Goal: Complete application form: Complete application form

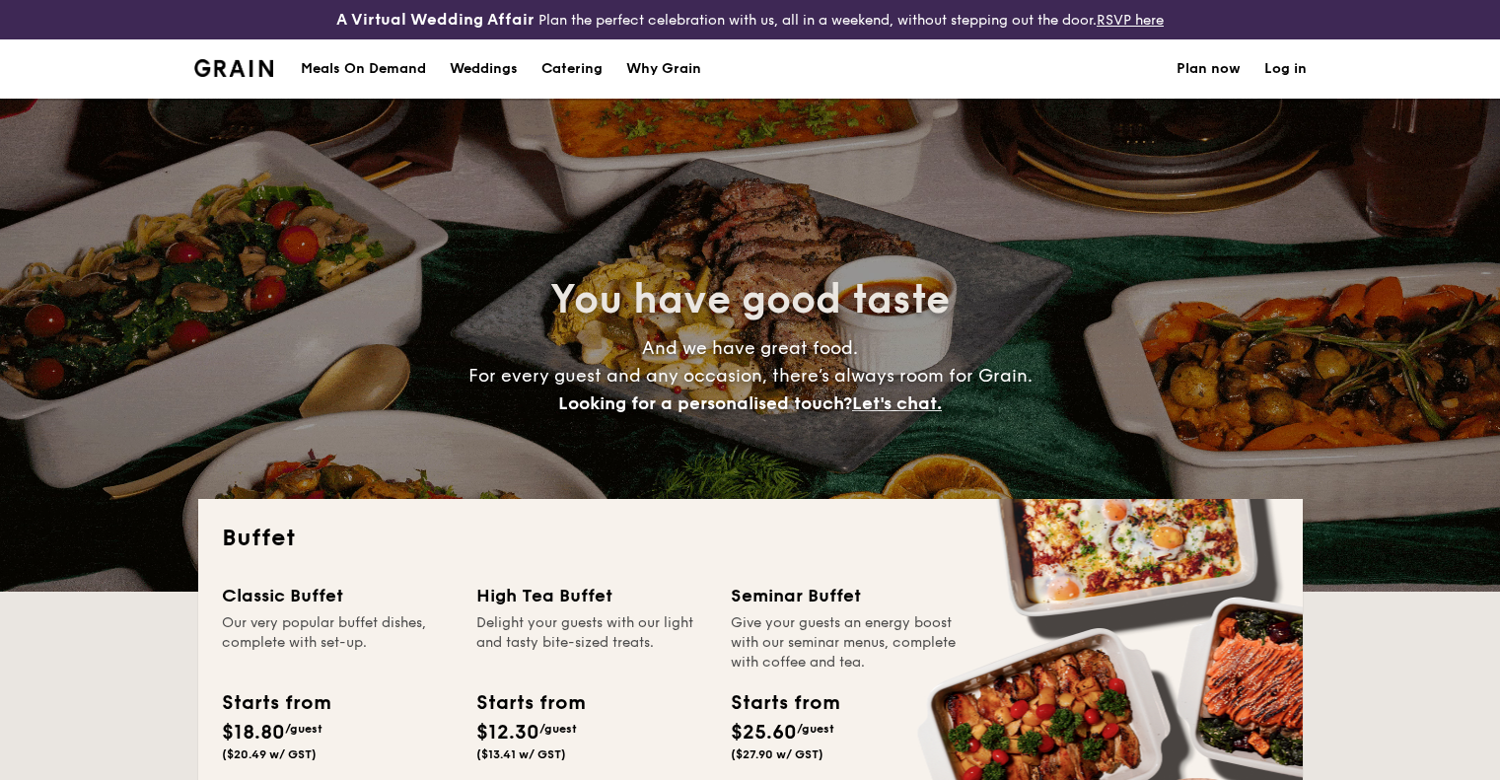
select select
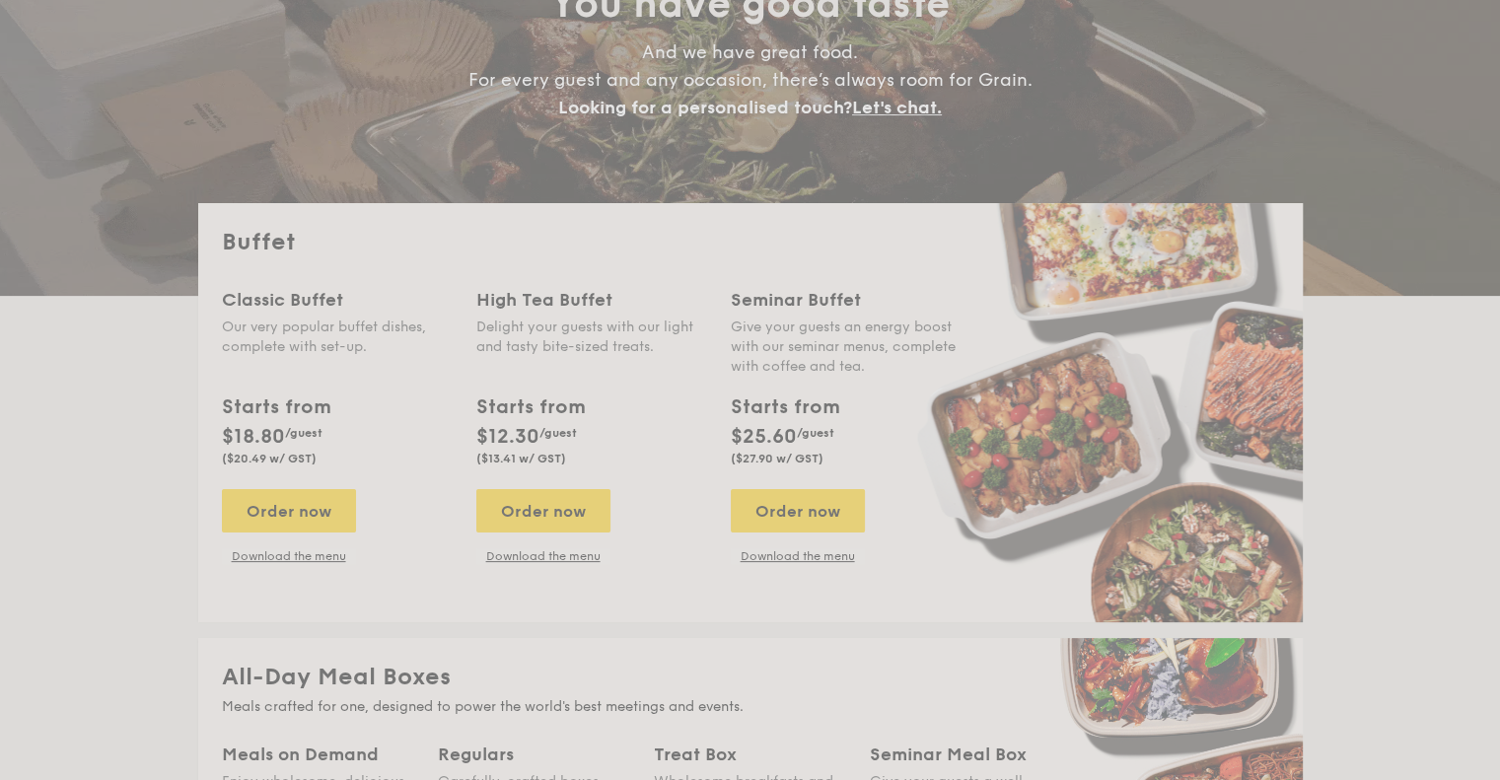
scroll to position [493, 0]
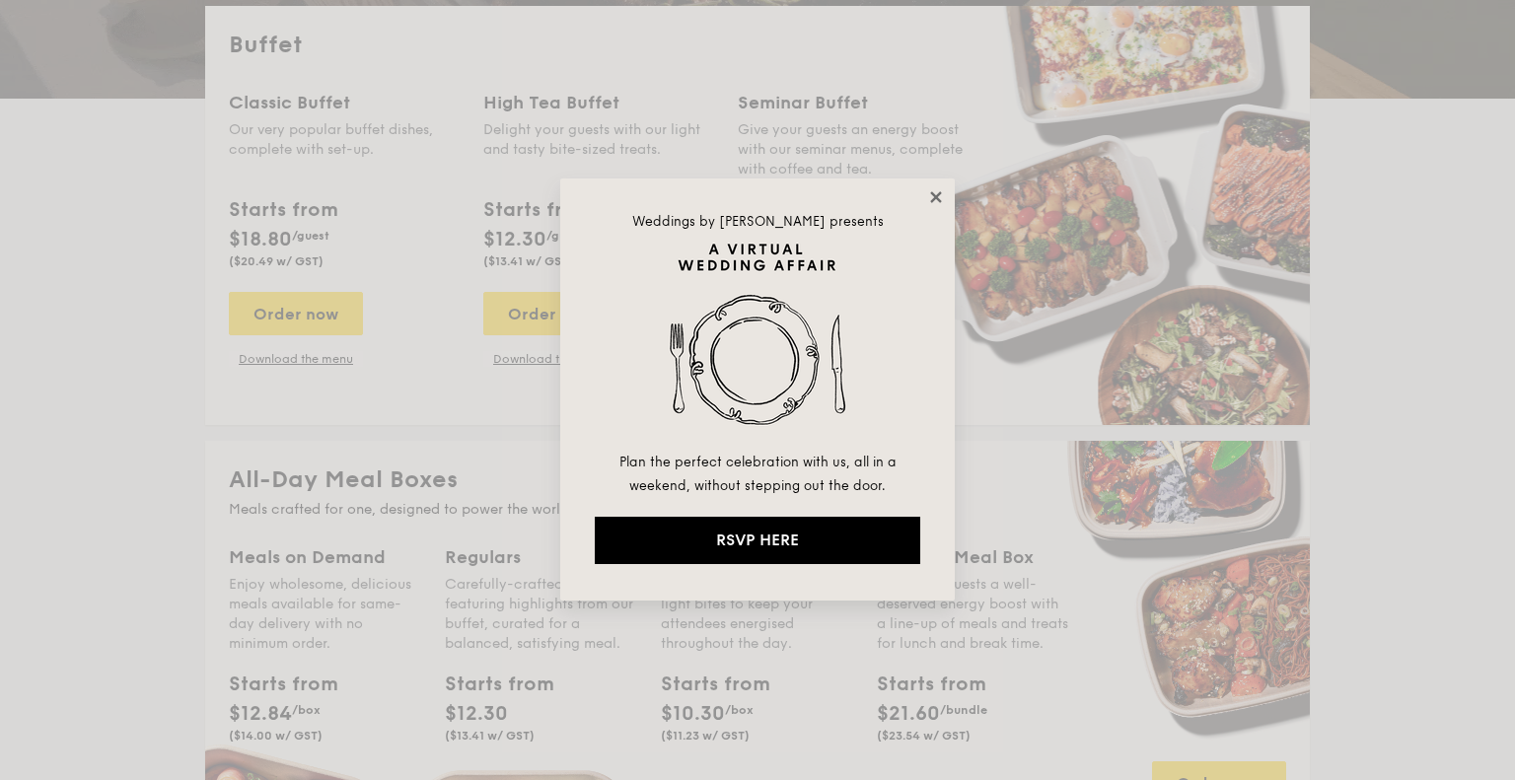
click at [932, 196] on icon at bounding box center [936, 197] width 18 height 18
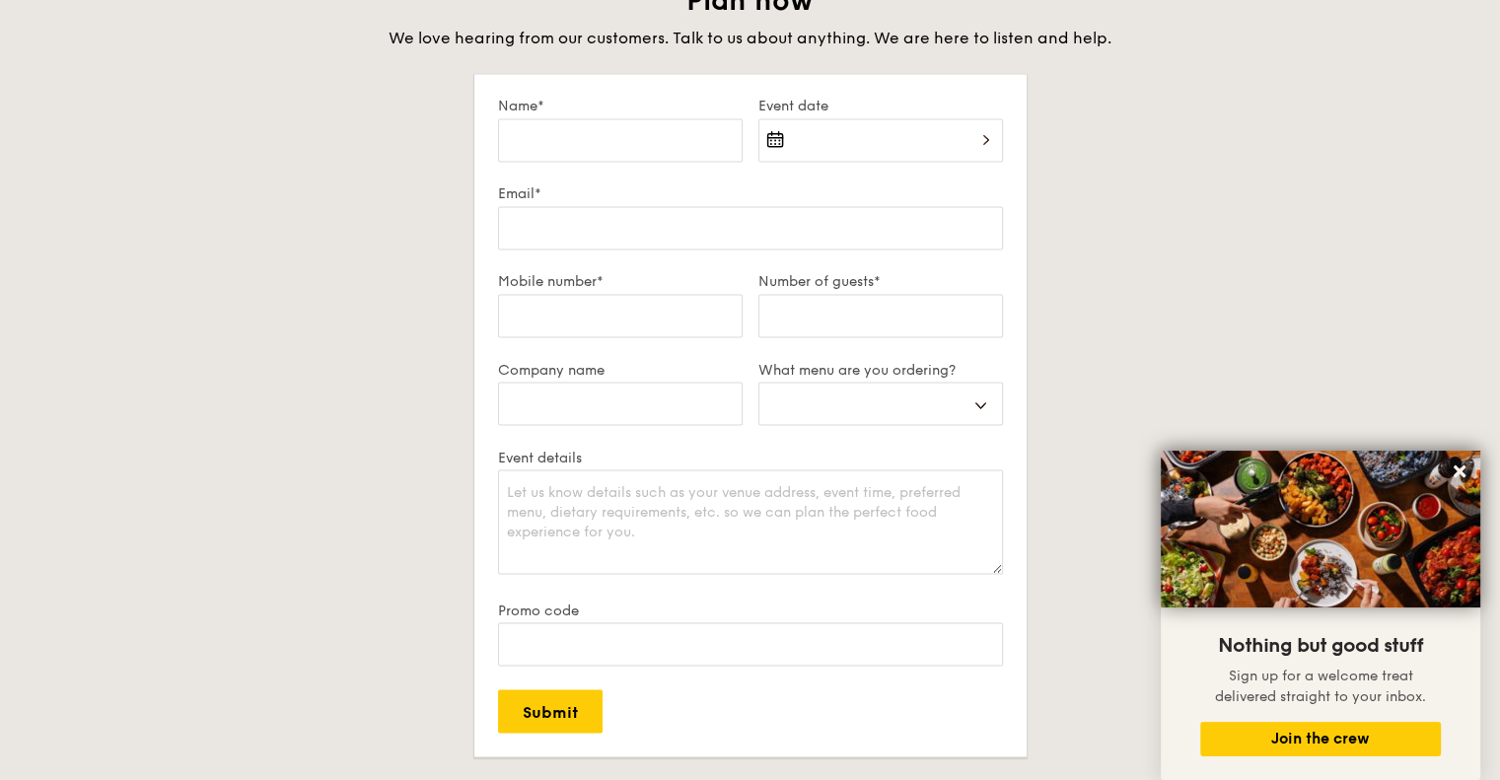
scroll to position [3451, 0]
click at [943, 135] on div at bounding box center [880, 150] width 245 height 67
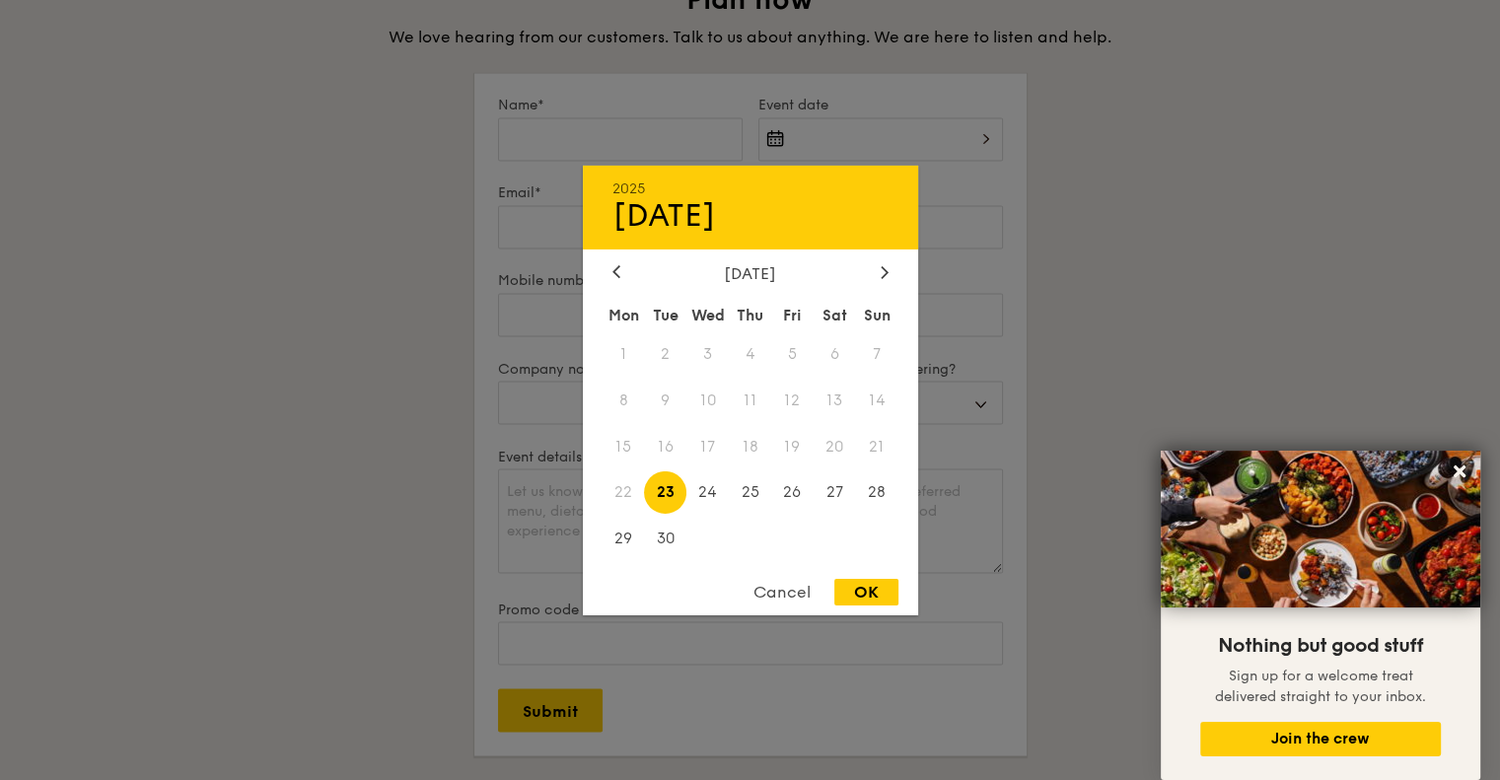
click at [884, 257] on div "2025 Sep [DATE] Tue Wed Thu Fri Sat Sun 1 2 3 4 5 6 7 8 9 10 11 12 13 14 15 16 …" at bounding box center [750, 390] width 335 height 450
click at [885, 263] on div at bounding box center [885, 272] width 18 height 19
click at [627, 497] on span "20" at bounding box center [624, 492] width 42 height 42
click at [853, 586] on div "OK" at bounding box center [866, 592] width 64 height 27
type input "[DATE]"
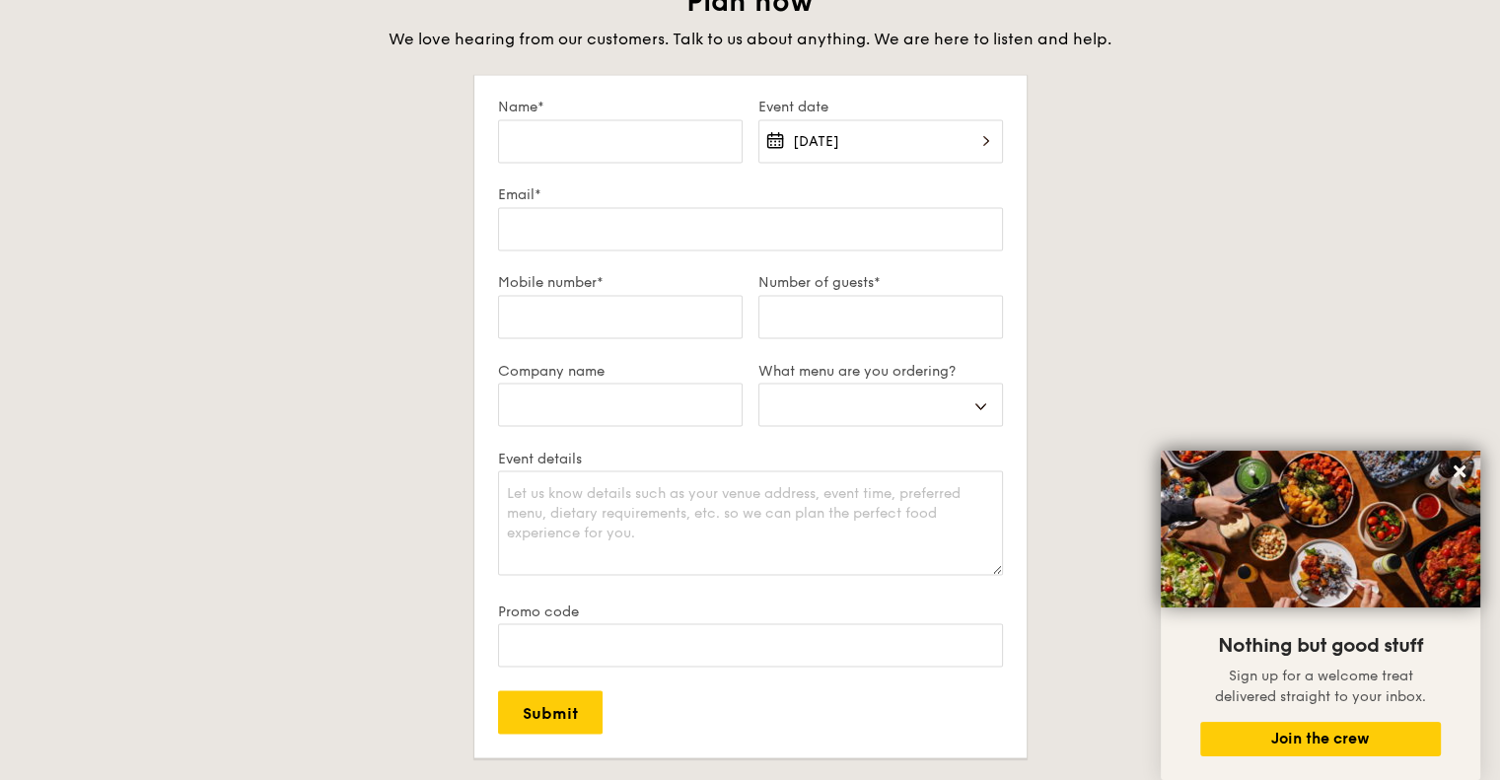
scroll to position [3254, 0]
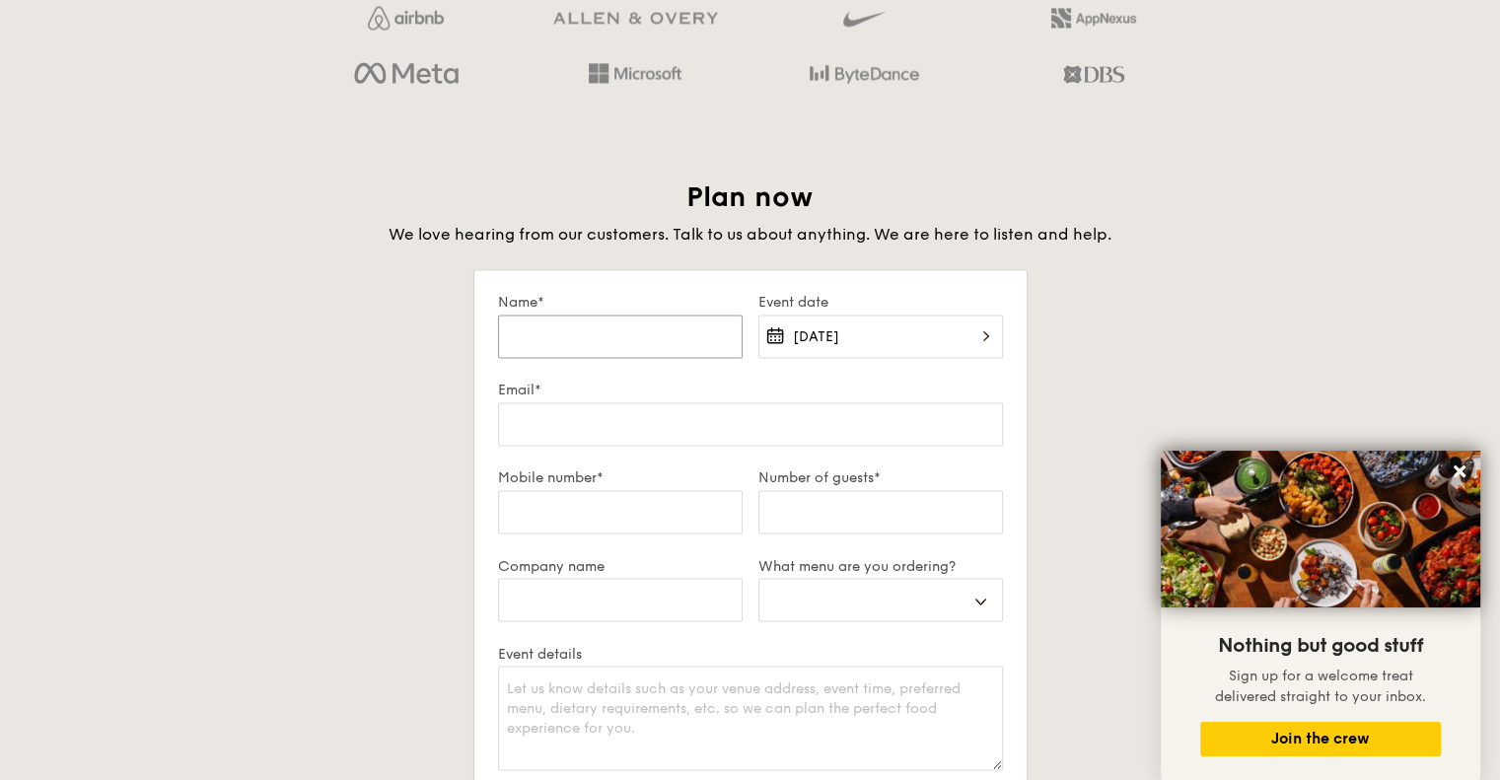
click at [651, 342] on input "Name*" at bounding box center [620, 336] width 245 height 43
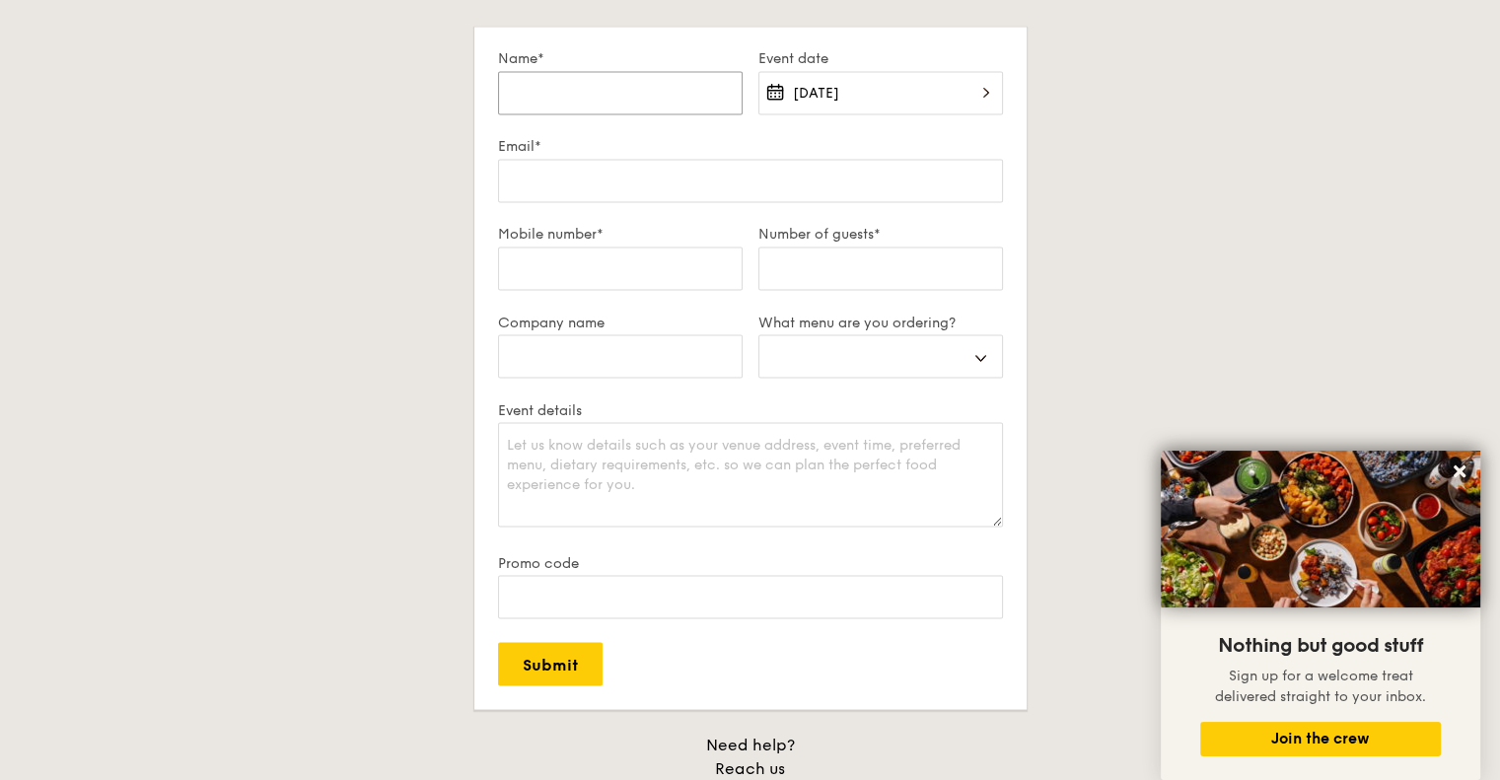
scroll to position [3649, 0]
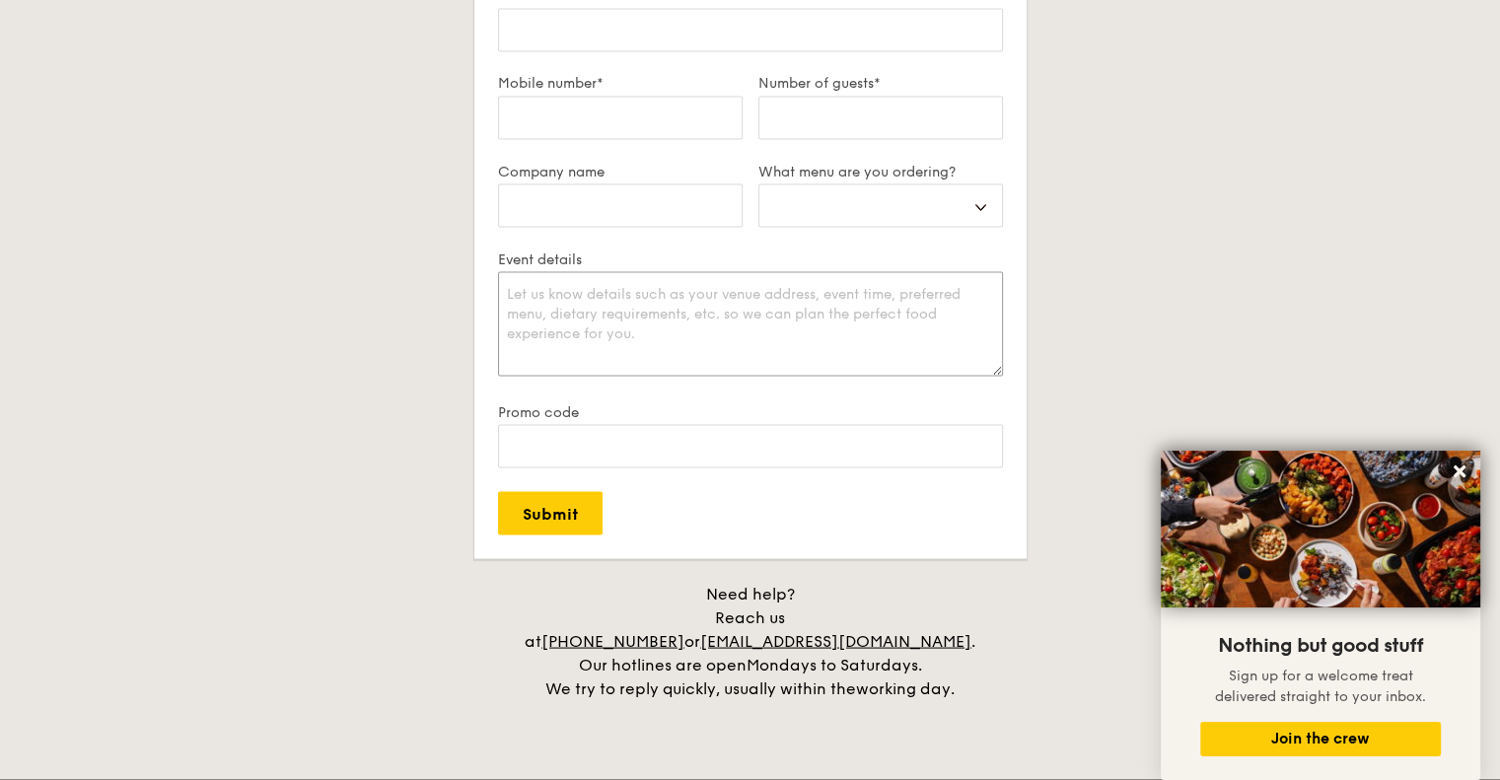
click at [651, 342] on textarea "Event details" at bounding box center [750, 323] width 505 height 105
select select
type textarea "D"
select select
type textarea "Do"
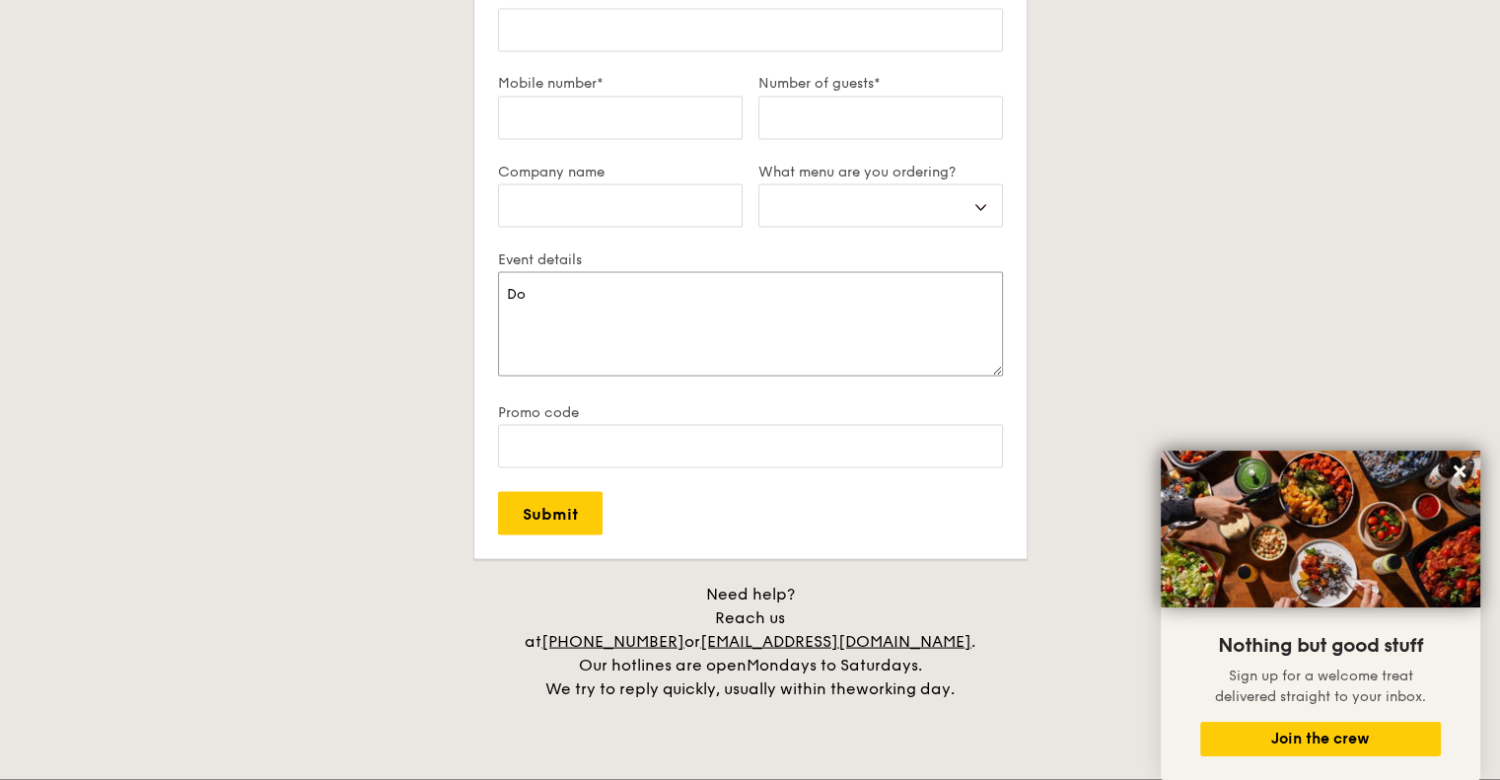
select select
type textarea "Do"
select select
type textarea "Do y"
select select
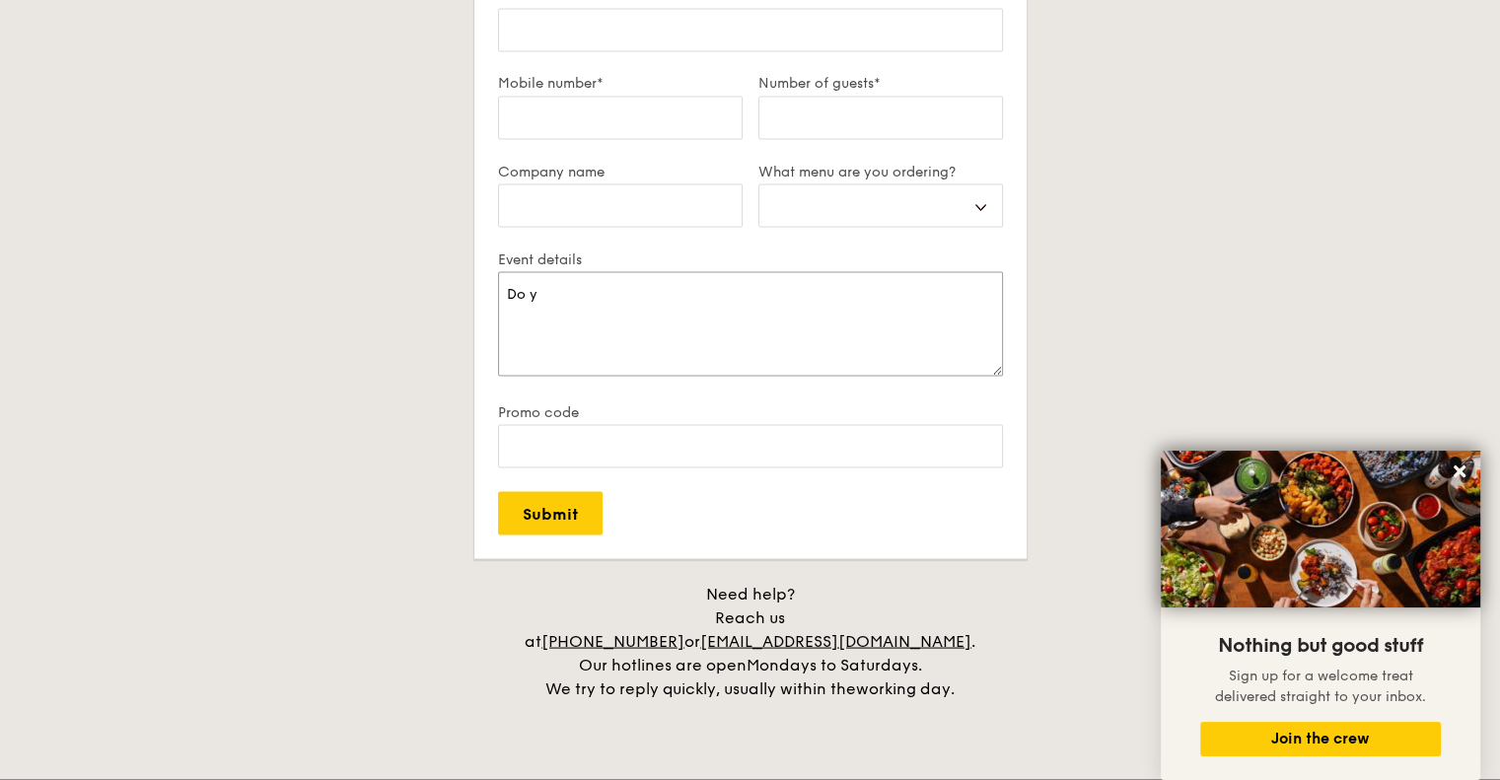
type textarea "Do yo"
select select
type textarea "Do you"
select select
type textarea "Do you"
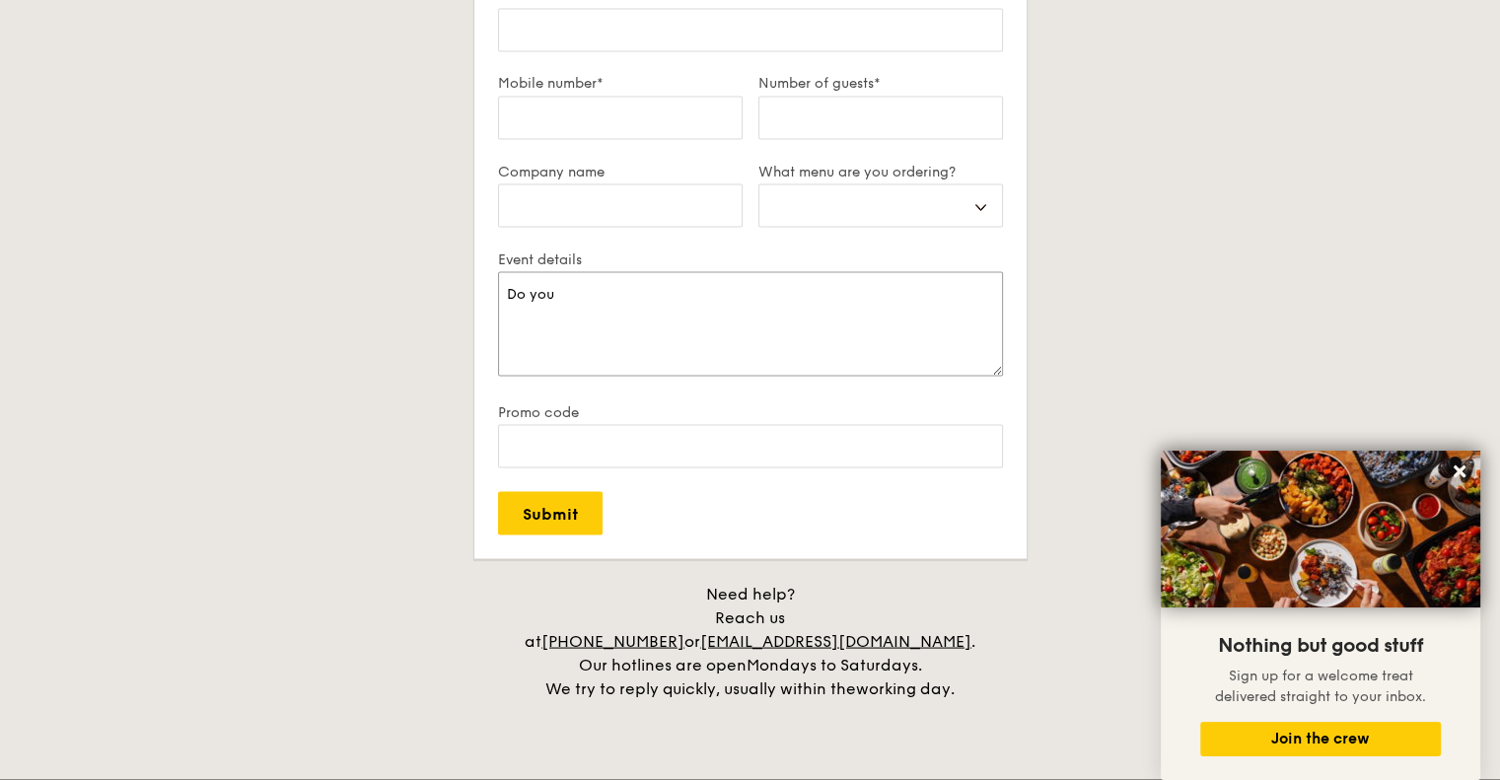
select select
type textarea "Do you g"
select select
type textarea "Do you gu"
select select
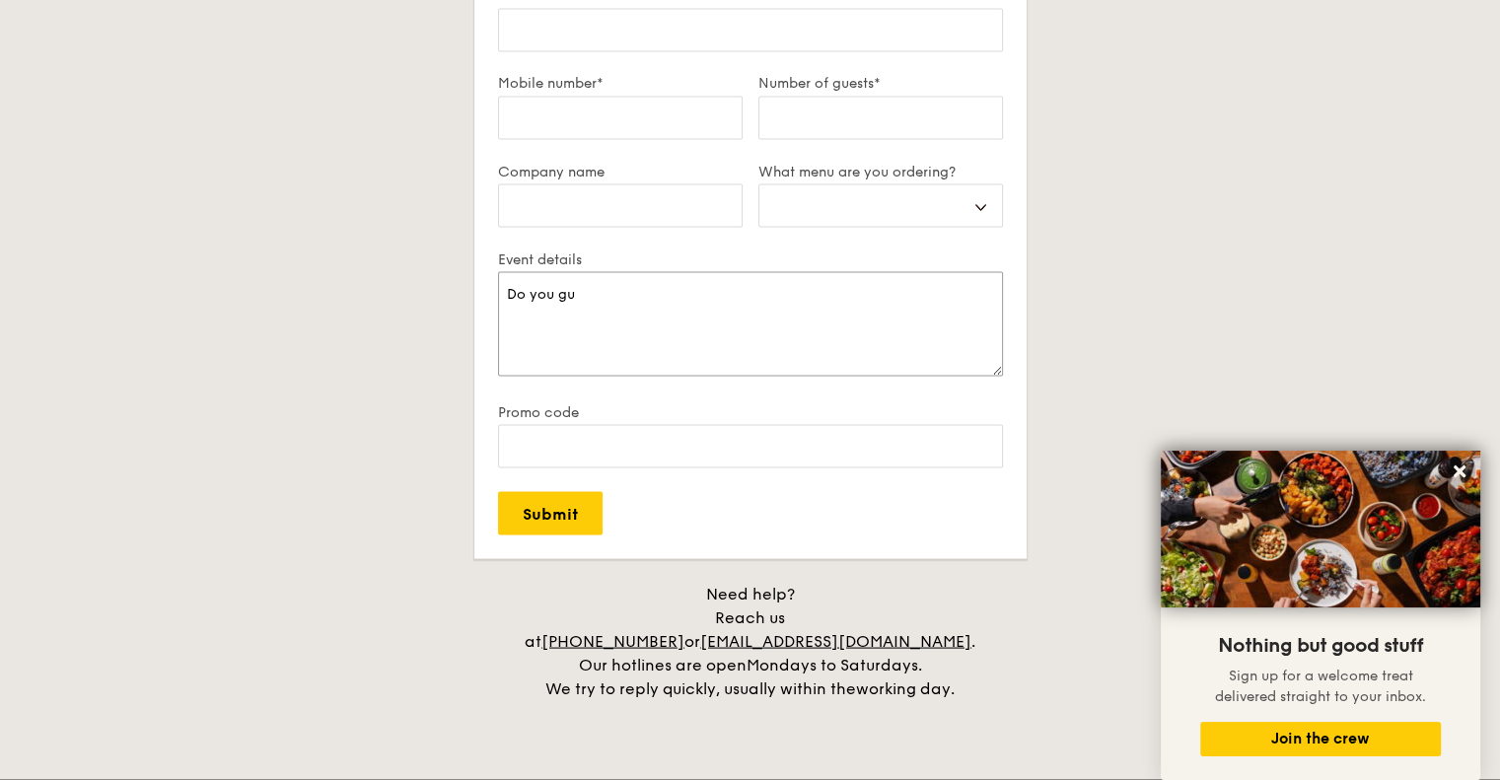
type textarea "Do you guy"
select select
type textarea "Do you guys"
select select
type textarea "Do you guys"
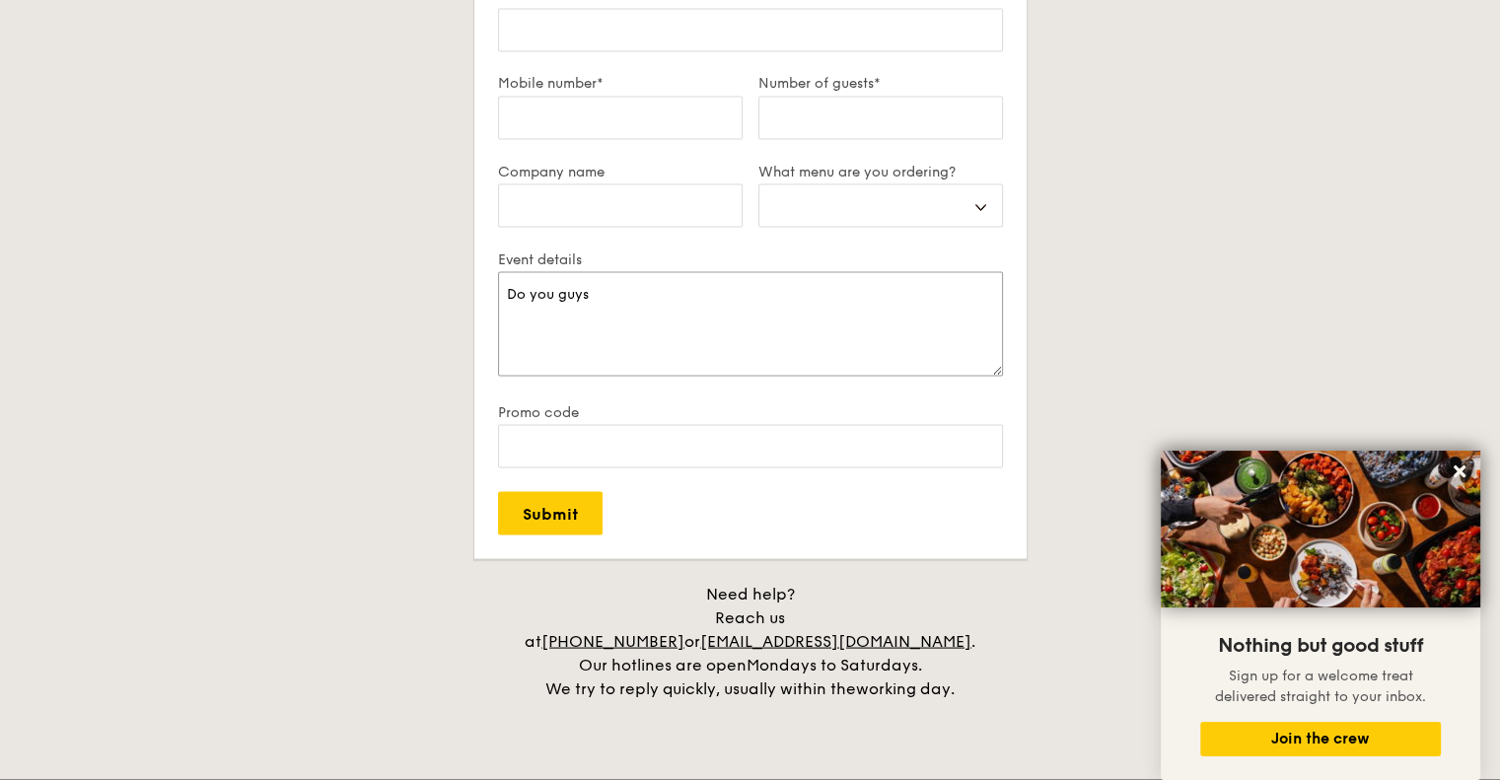
select select
type textarea "Do you guys d"
select select
type textarea "Do you guys do"
select select
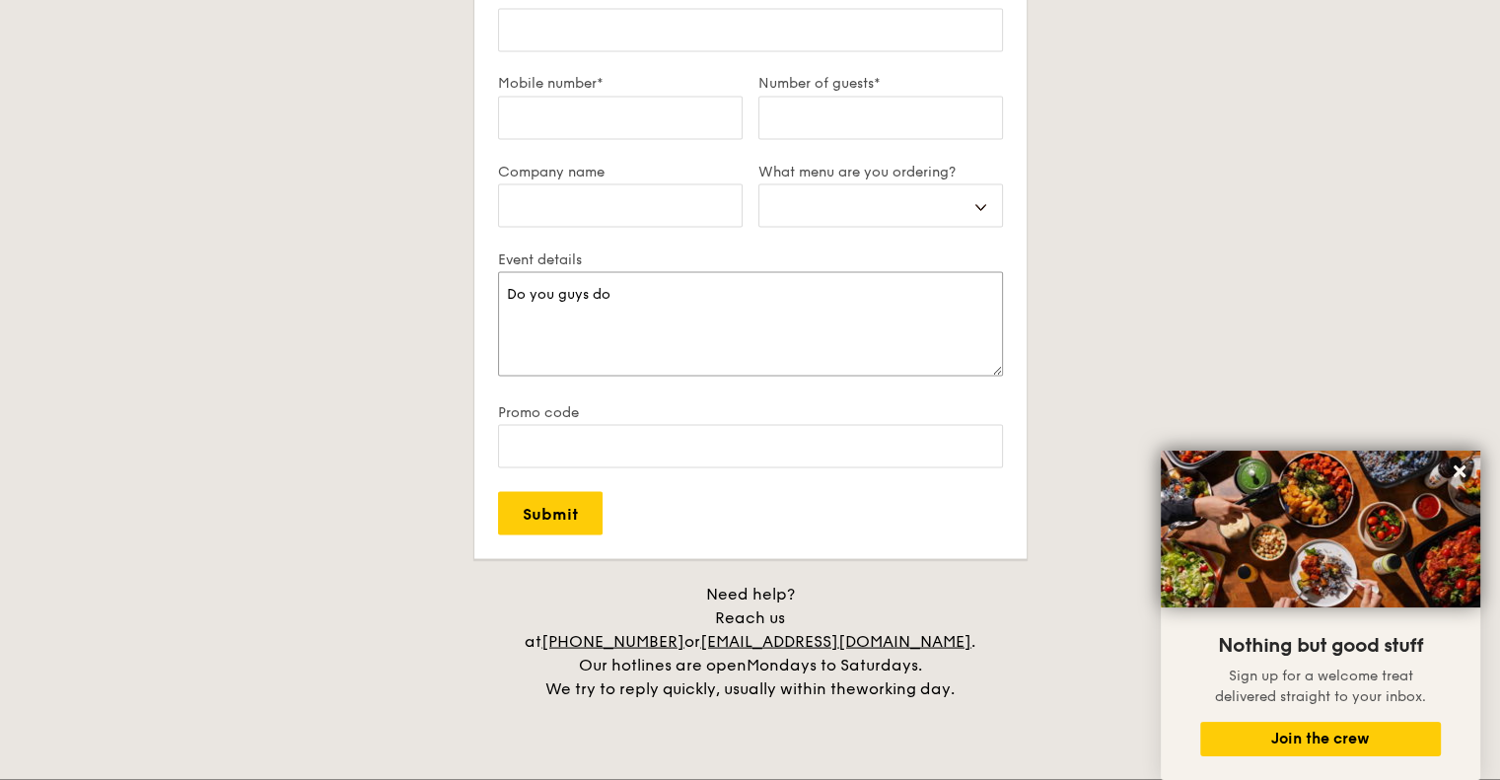
type textarea "Do you guys do"
select select
type textarea "Do you guys do d"
select select
type textarea "Do you guys do de"
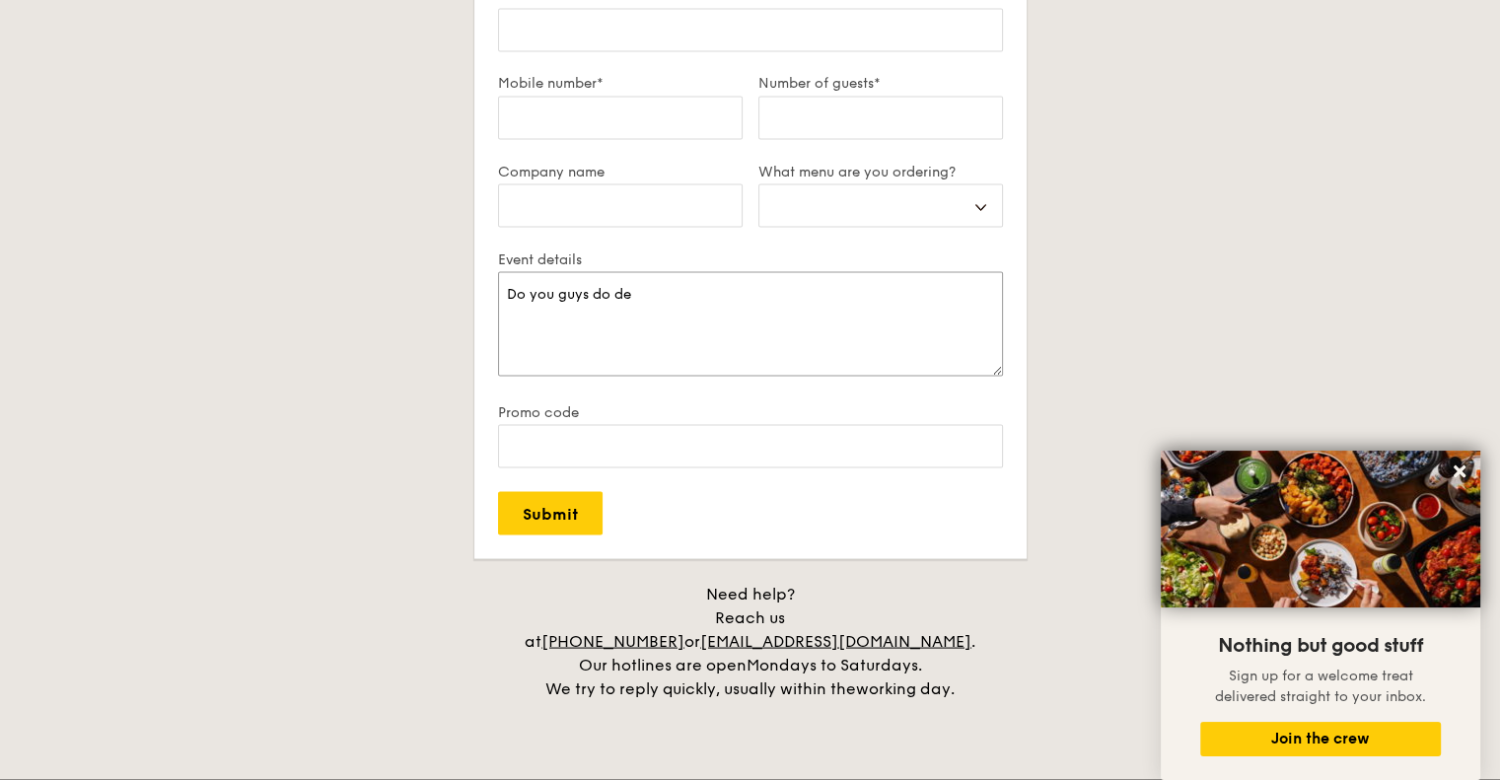
select select
type textarea "Do you guys do del"
select select
type textarea "Do you guys do deliv"
select select
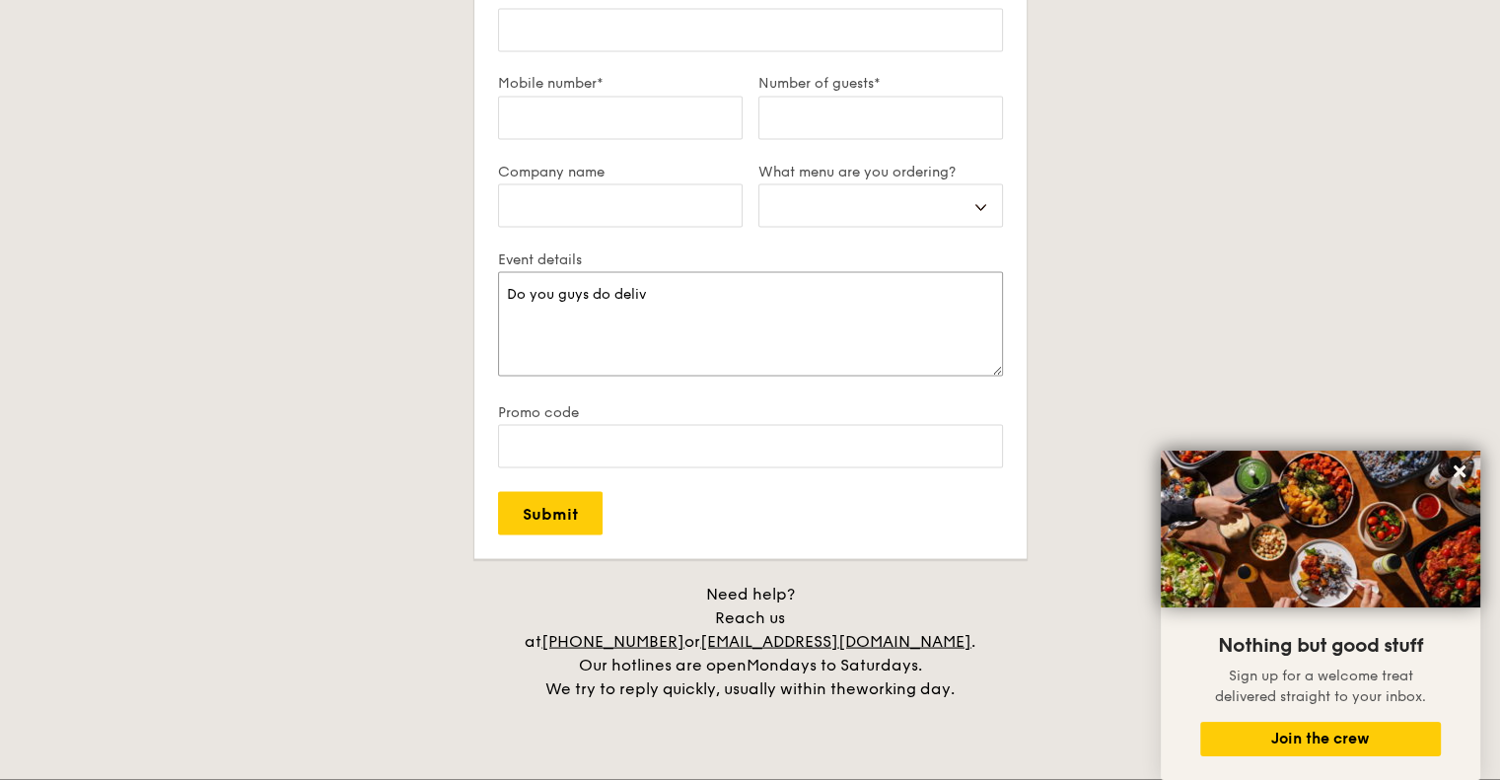
type textarea "Do you guys do delive"
select select
type textarea "Do you guys do deliver"
select select
type textarea "Do you guys do delivery"
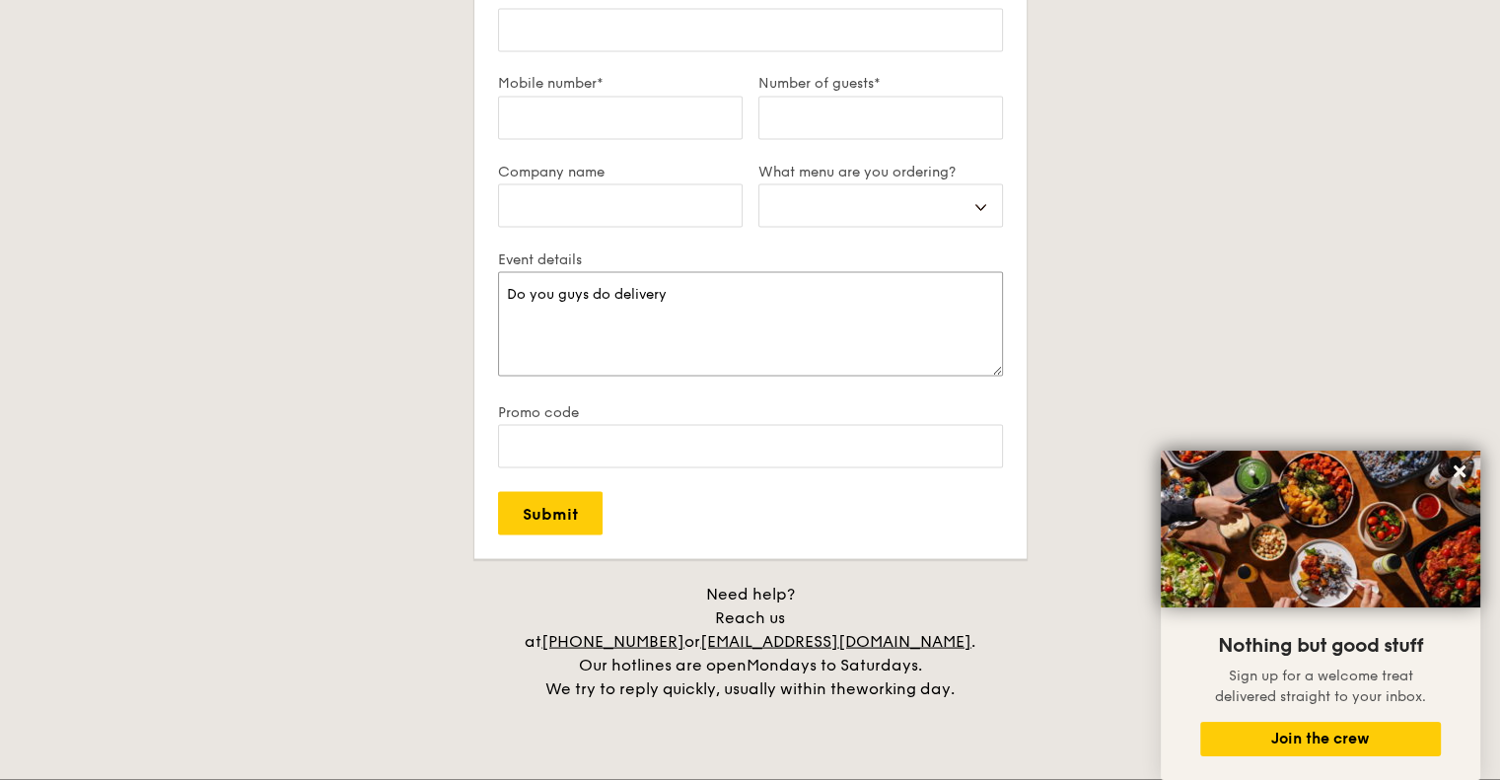
select select
type textarea "Do you guys do deliver"
select select
type textarea "Do you guys do delive"
select select
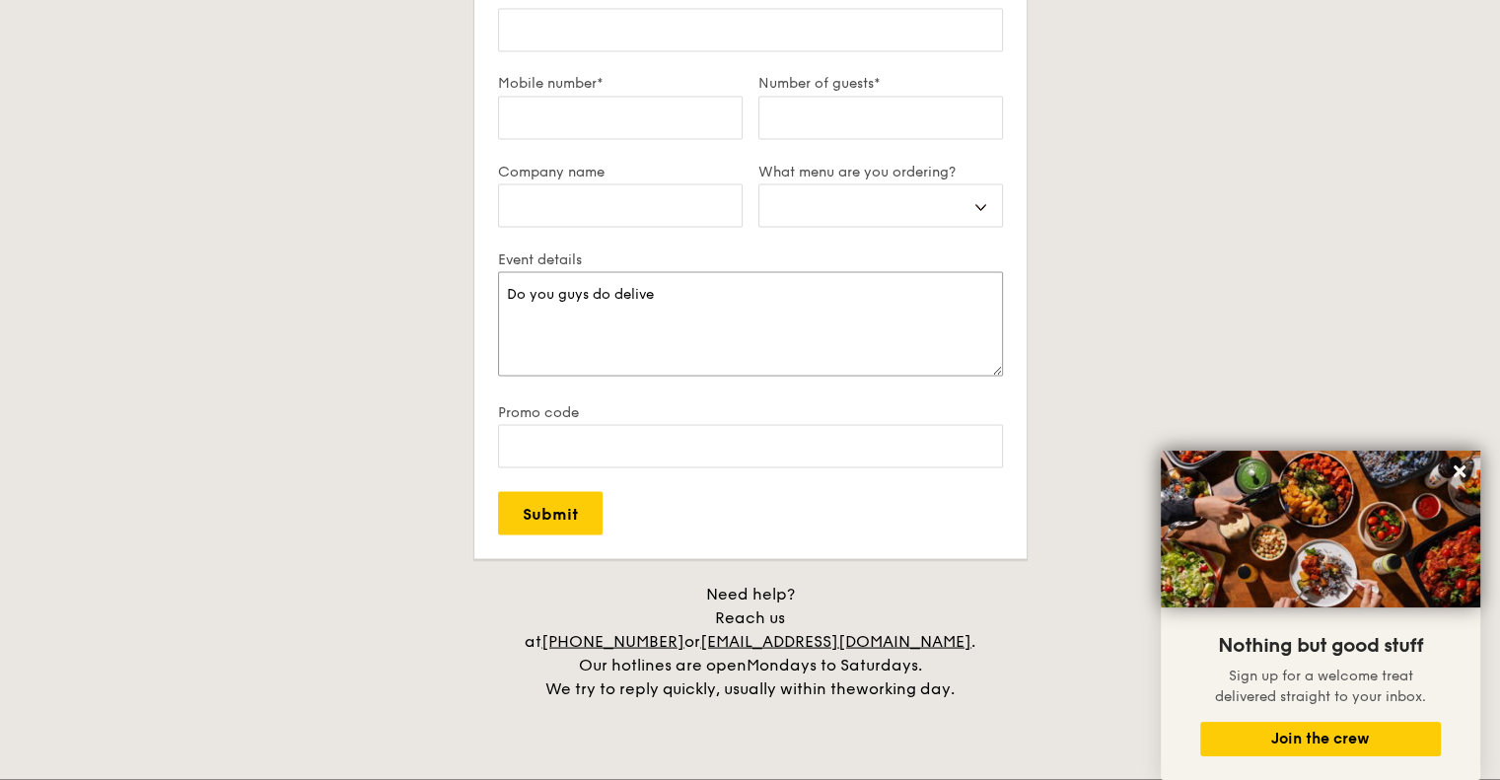
type textarea "Do you guys do deliv"
select select
type textarea "Do you guys do deli"
select select
type textarea "Do you guys do deliv"
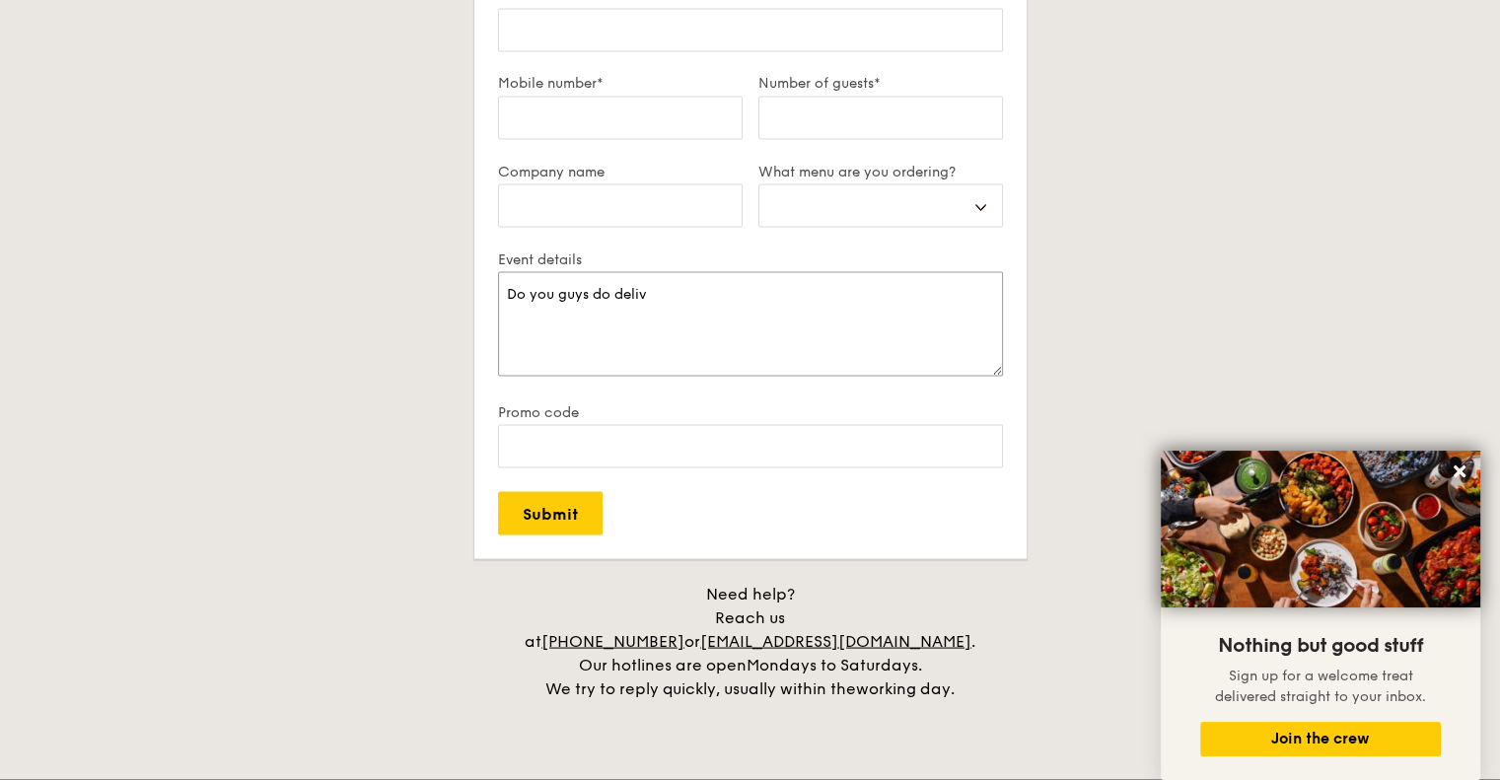
select select
type textarea "Do you guys do delive"
select select
type textarea "Do you guys do deliver"
select select
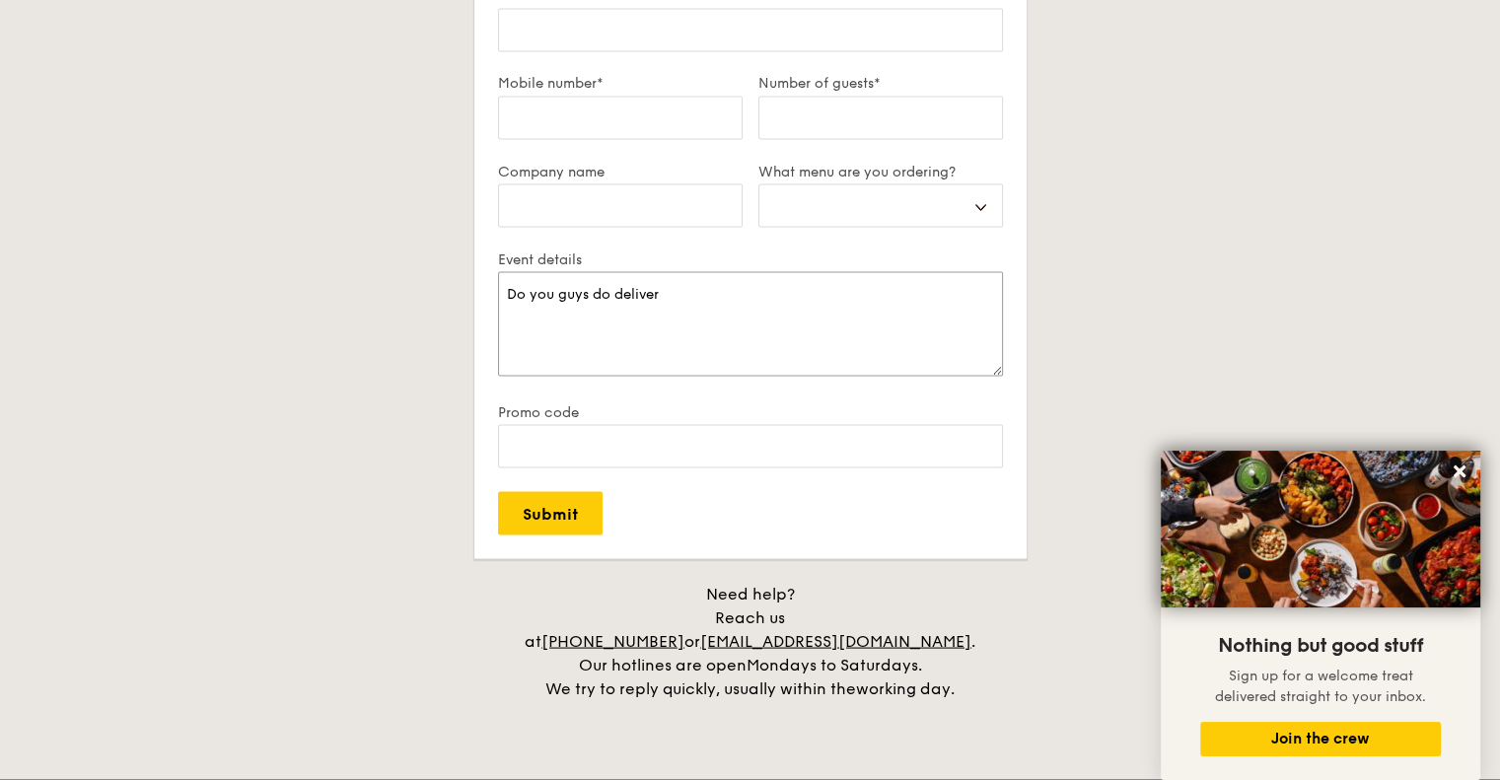
type textarea "Do you guys do delivery"
select select
type textarea "Do you guys do delivery/"
select select
type textarea "Do you guys do delivery/c"
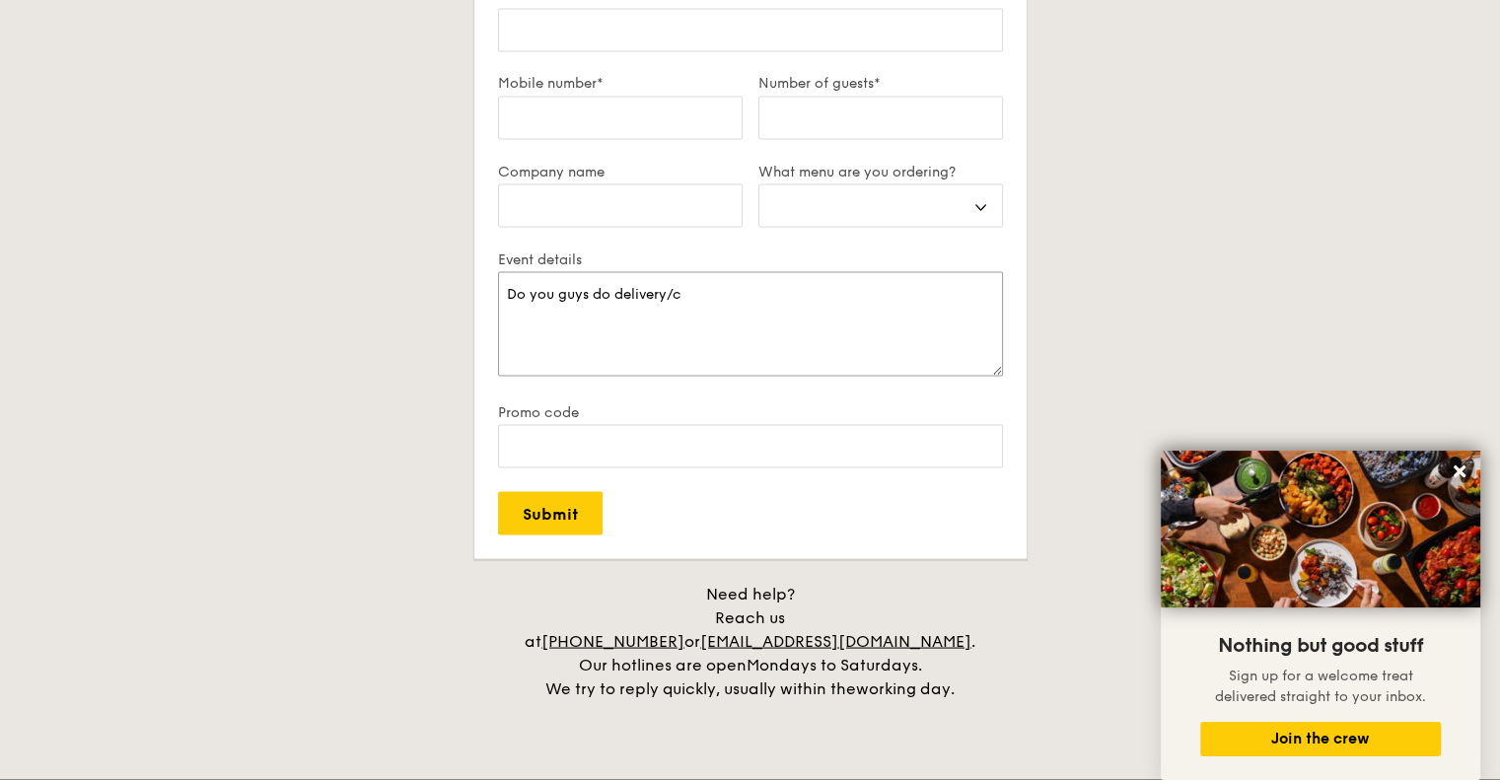
select select
type textarea "Do you guys do delivery/ca"
select select
type textarea "Do you guys do delivery/cat"
select select
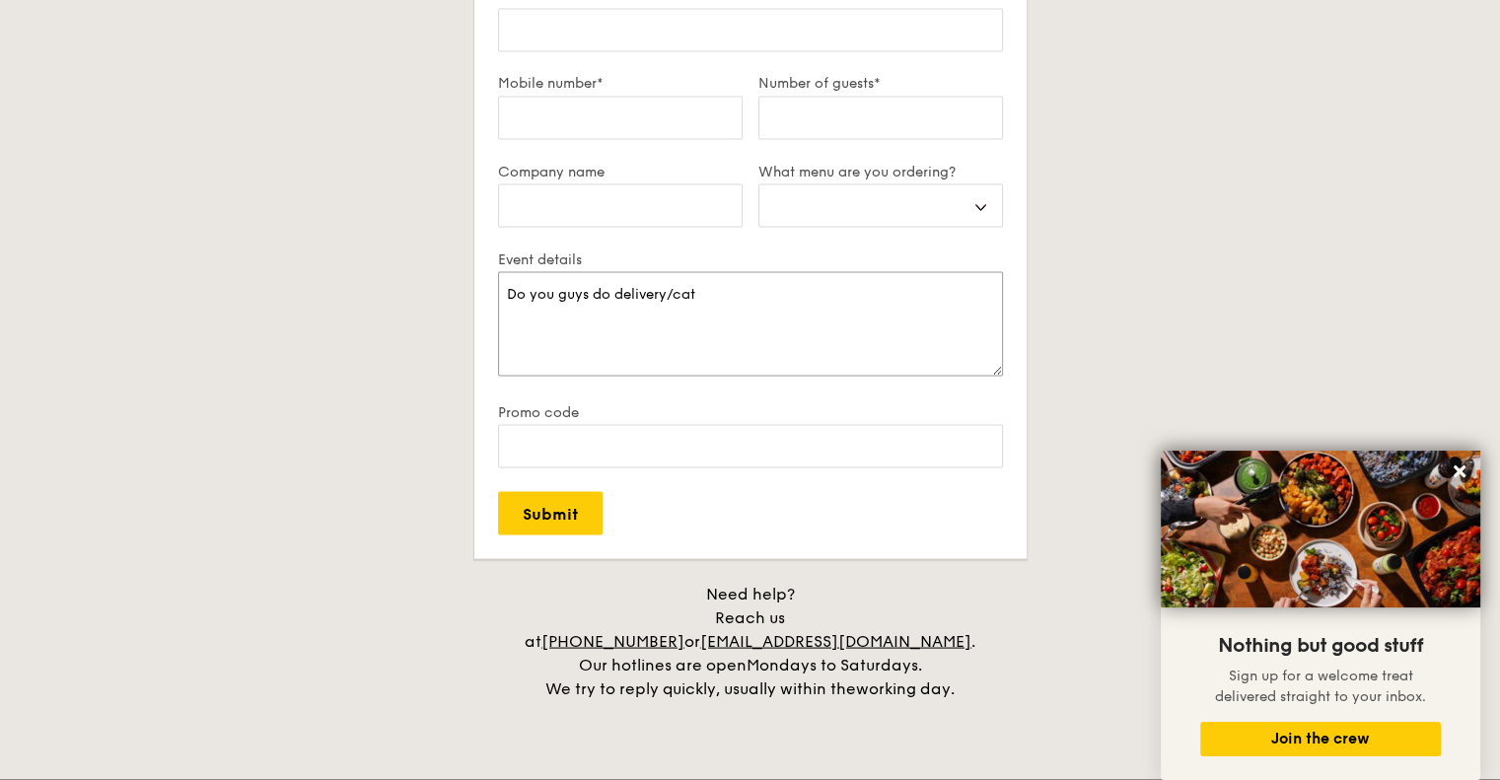
type textarea "Do you guys do delivery/cate"
select select
type textarea "Do you guys do delivery/cater"
select select
type textarea "Do you guys do delivery/cateri"
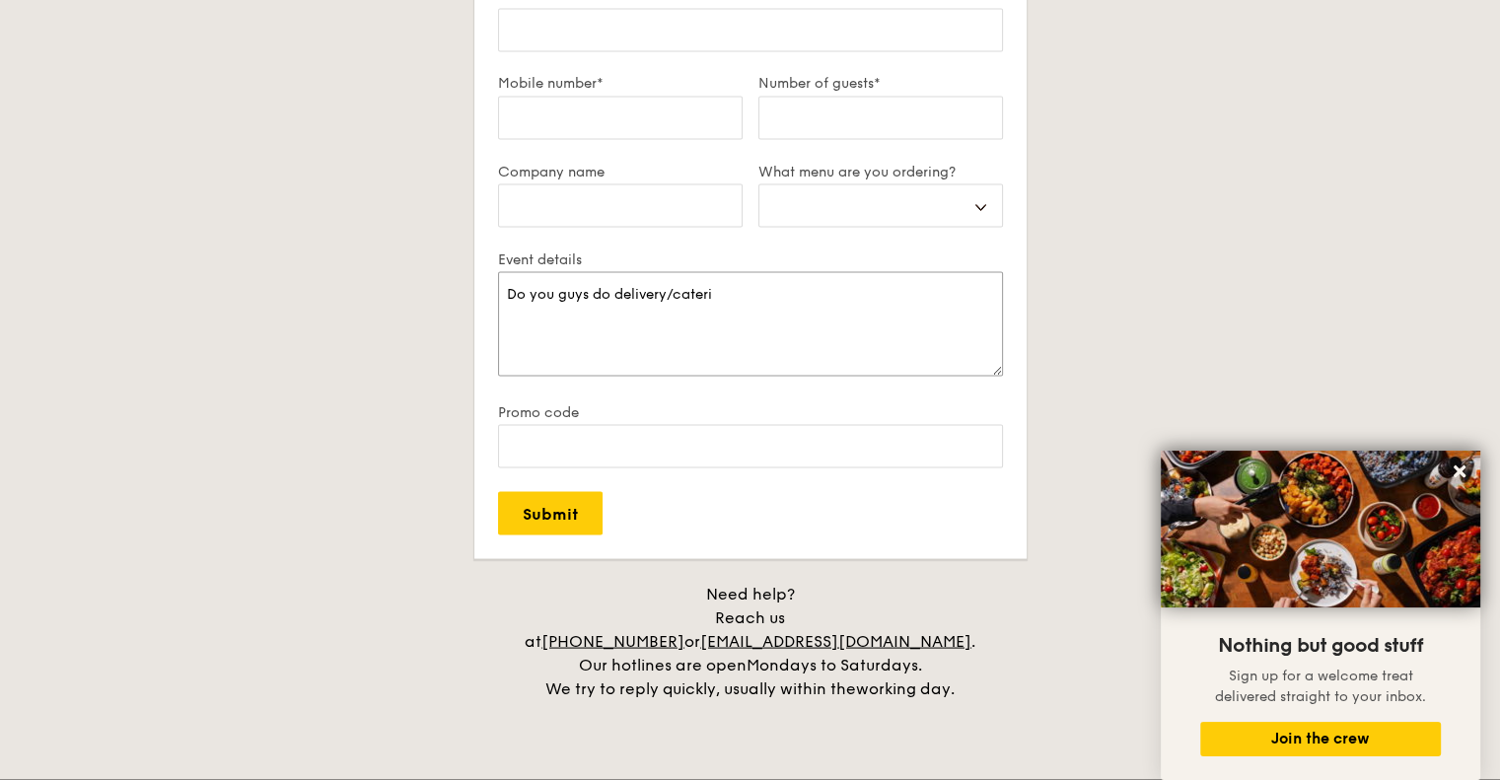
select select
type textarea "Do you guys do delivery/caterin"
select select
type textarea "Do you guys do delivery/catering"
select select
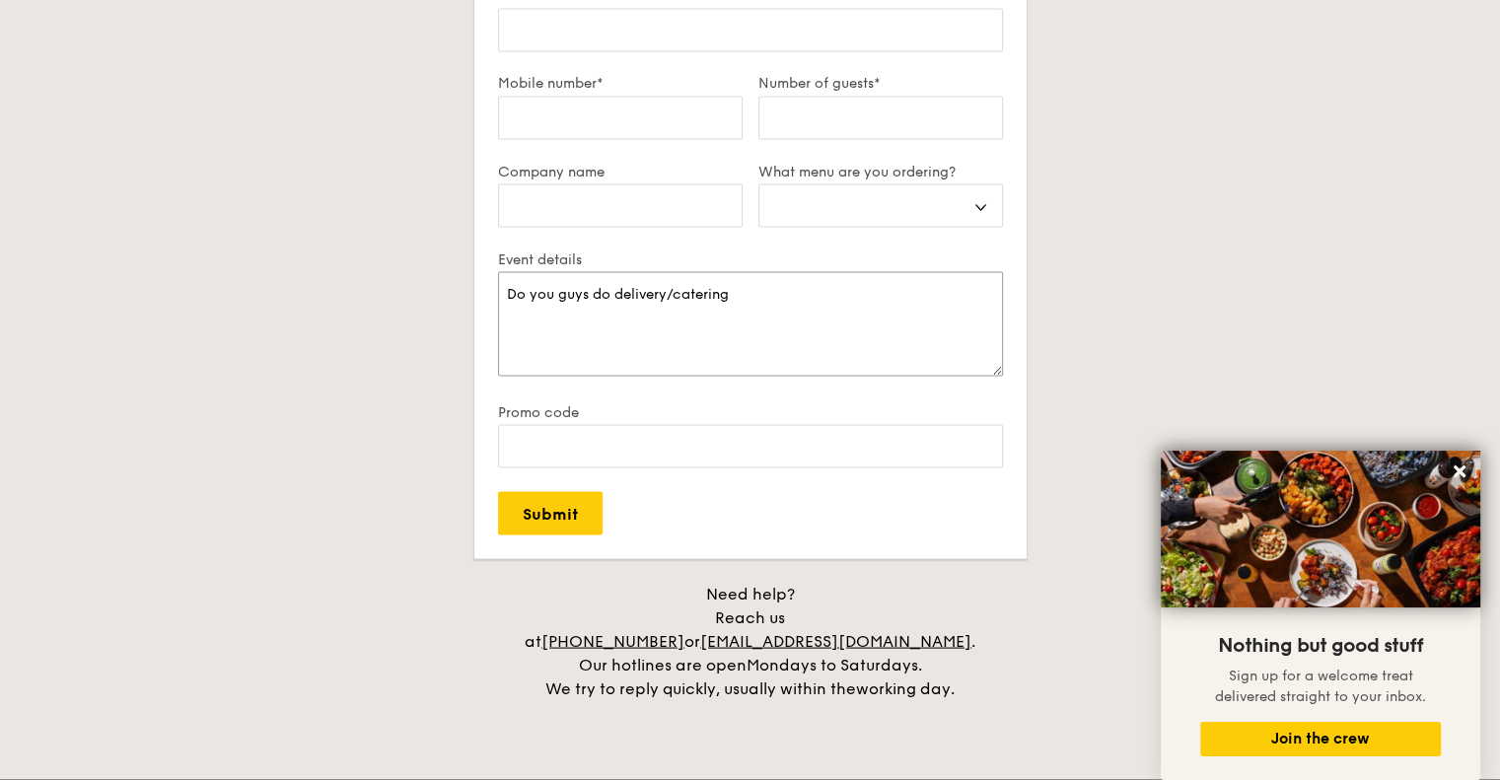
type textarea "Do you guys do delivery/catering"
select select
type textarea "Do you guys do delivery/catering f"
select select
type textarea "Do you guys do delivery/catering fo"
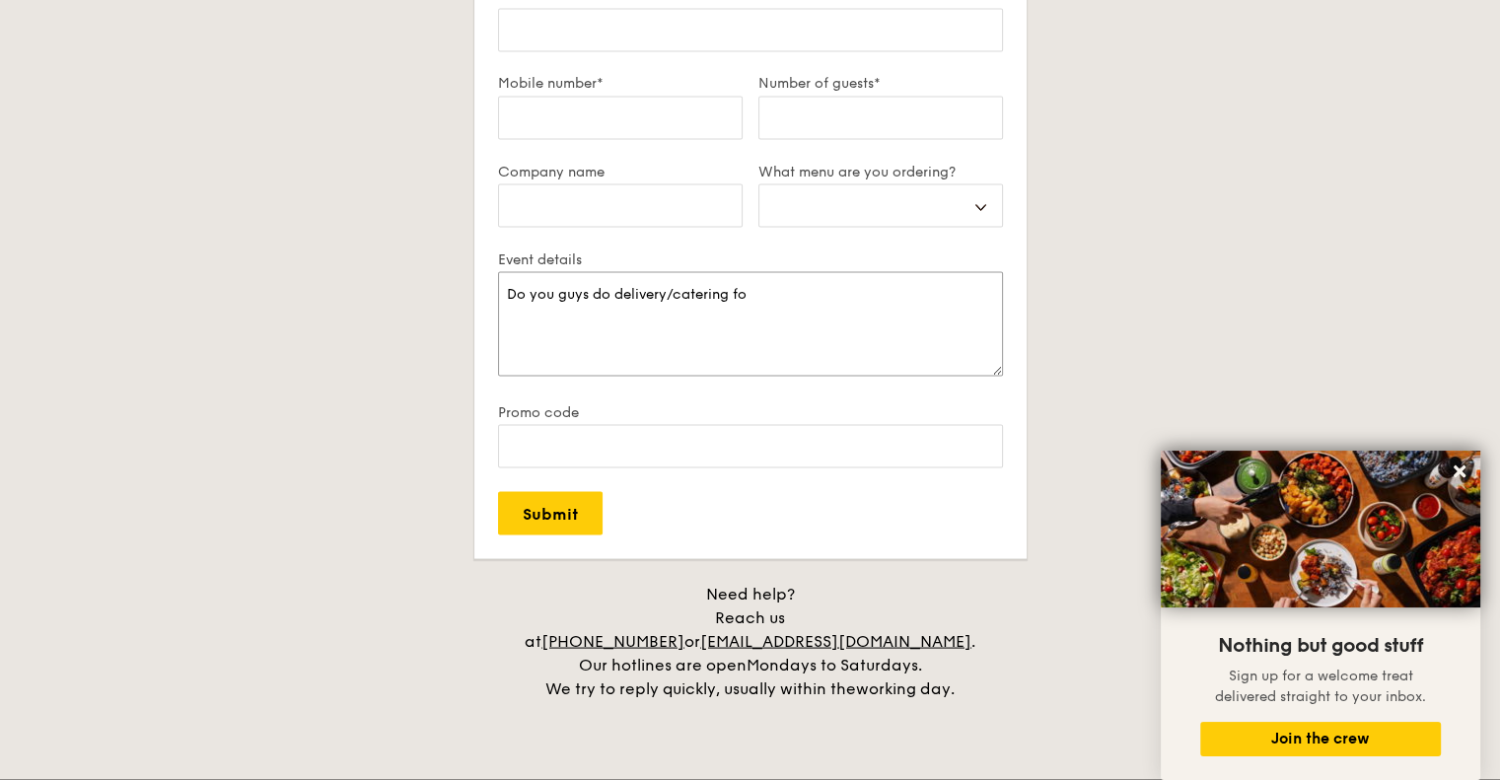
select select
type textarea "Do you guys do delivery/catering for"
select select
type textarea "Do you guys do delivery/catering fo"
select select
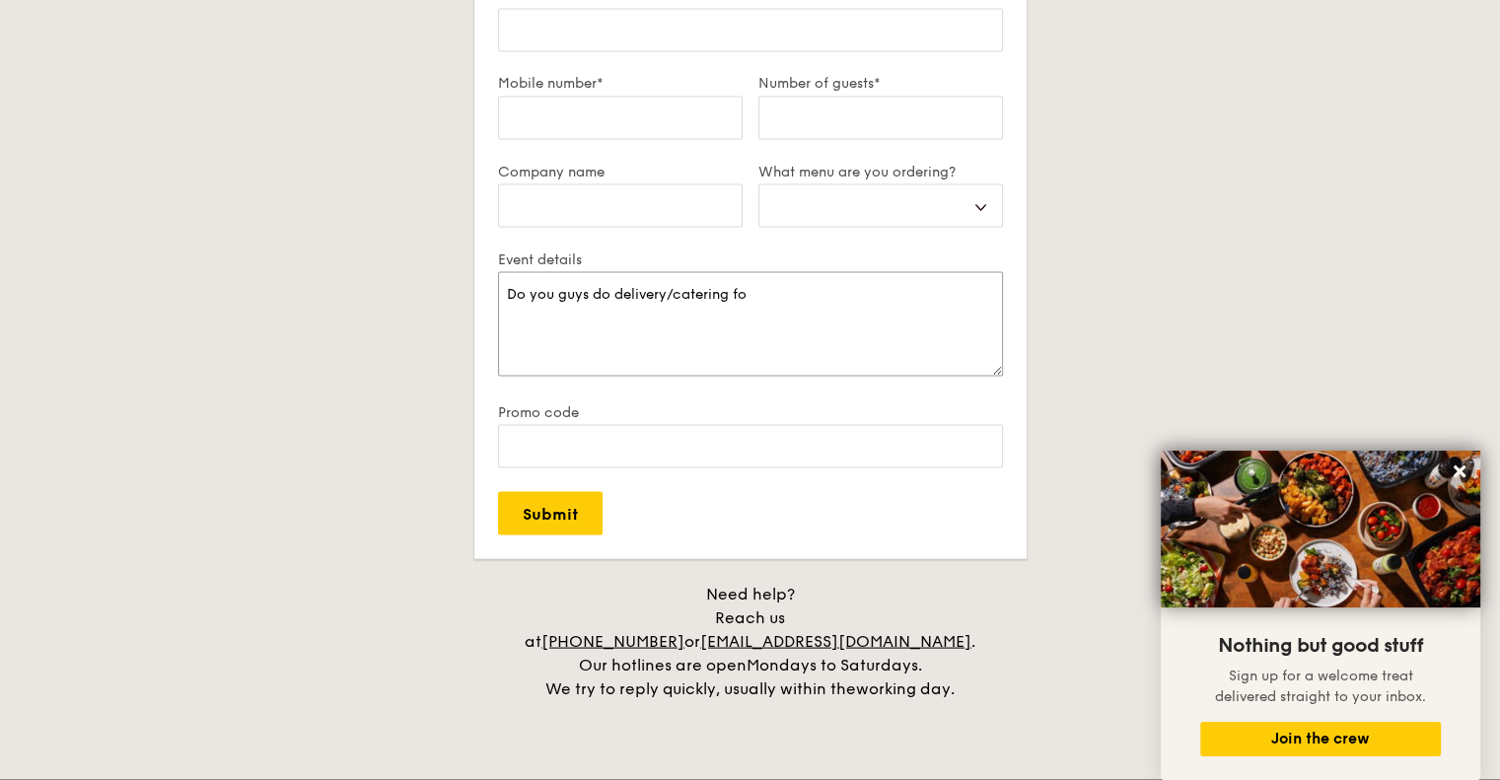
type textarea "Do you guys do delivery/catering f"
select select
type textarea "Do you guys do delivery/catering"
select select
type textarea "Do you guys do delivery/catering f"
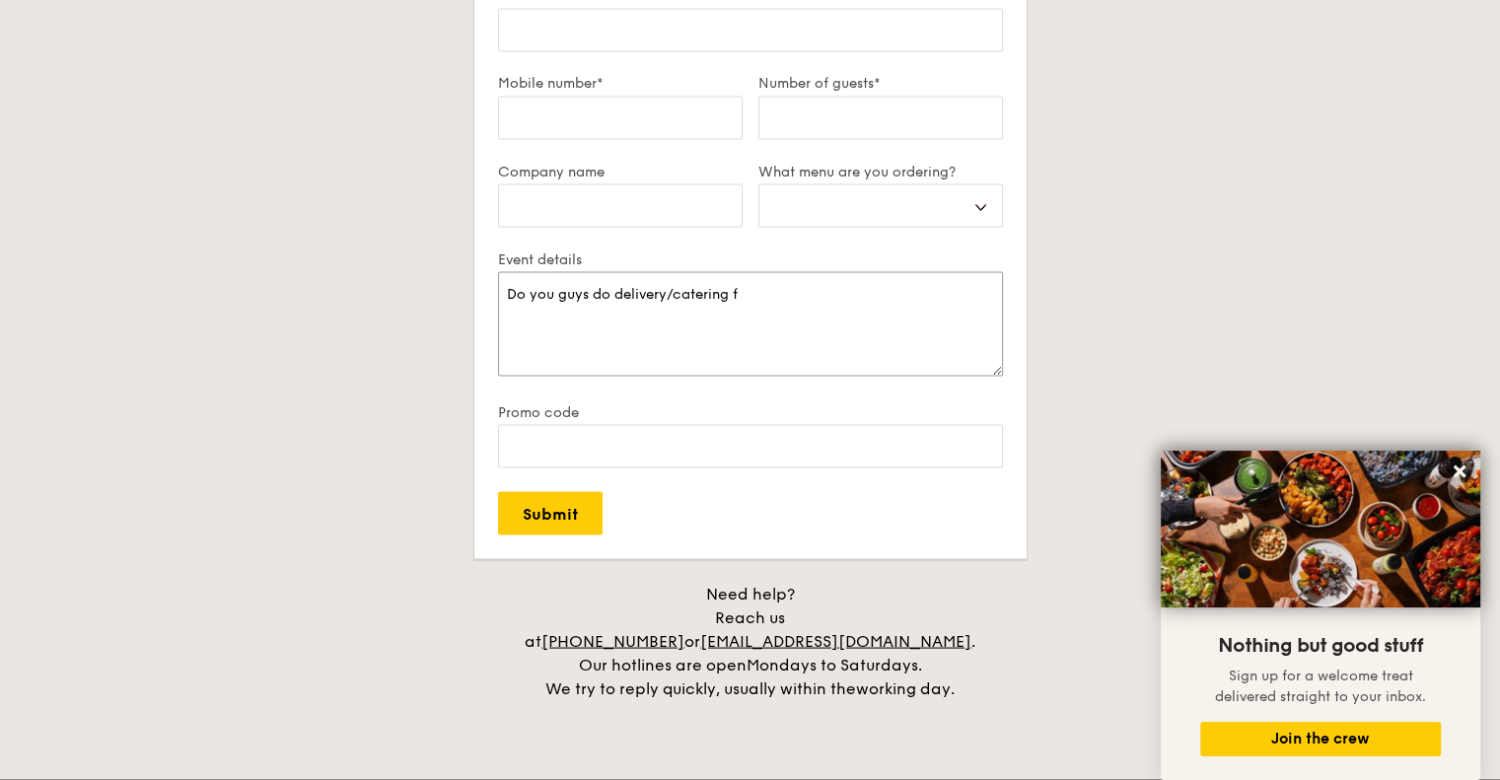
select select
type textarea "Do you guys do delivery/catering fo"
select select
type textarea "Do you guys do delivery/catering for"
select select
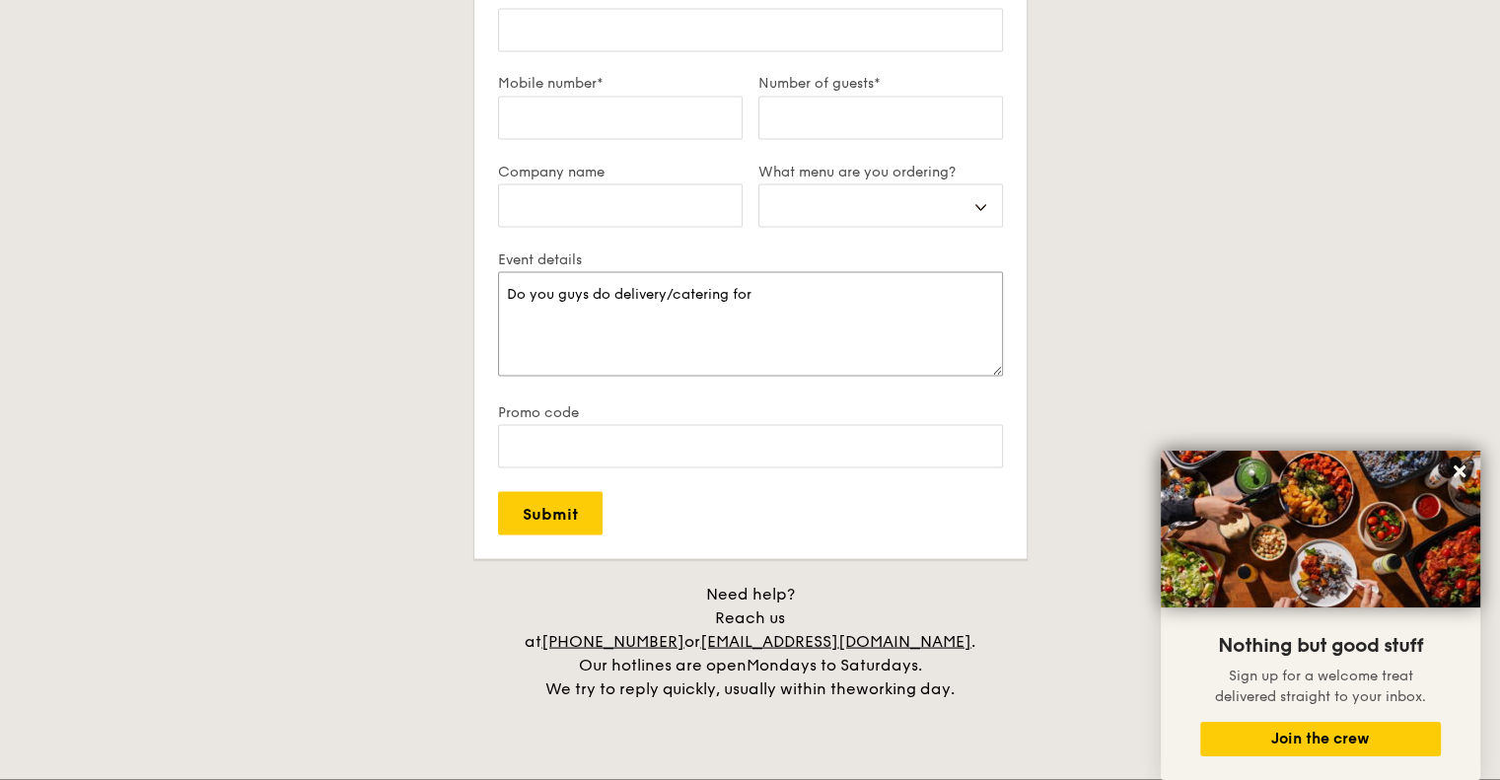
type textarea "Do you guys do delivery/catering for"
select select
type textarea "Do you guys do delivery/catering for e"
select select
type textarea "Do you guys do delivery/catering for ev"
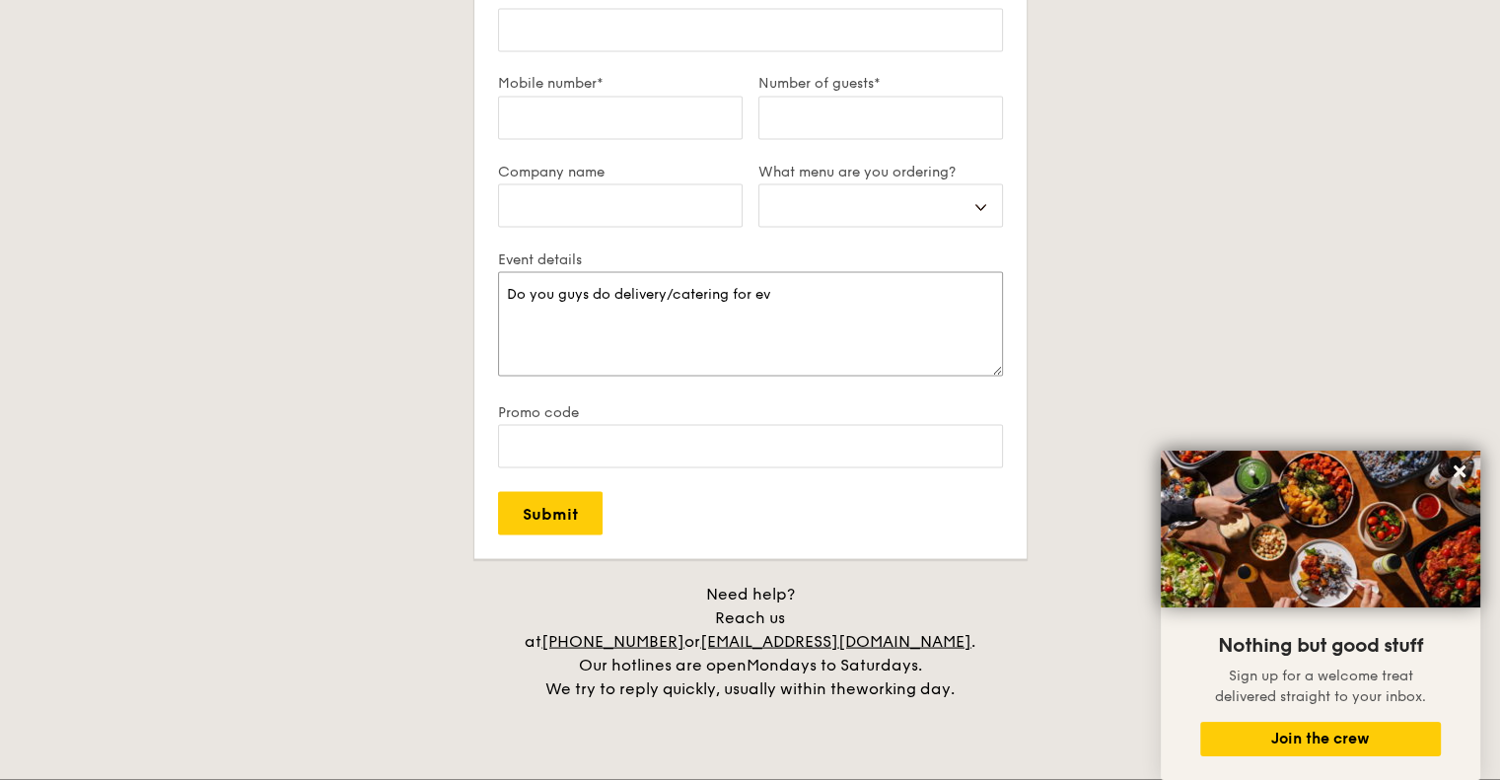
select select
type textarea "Do you guys do delivery/catering for eve"
select select
type textarea "Do you guys do delivery/catering for even"
select select
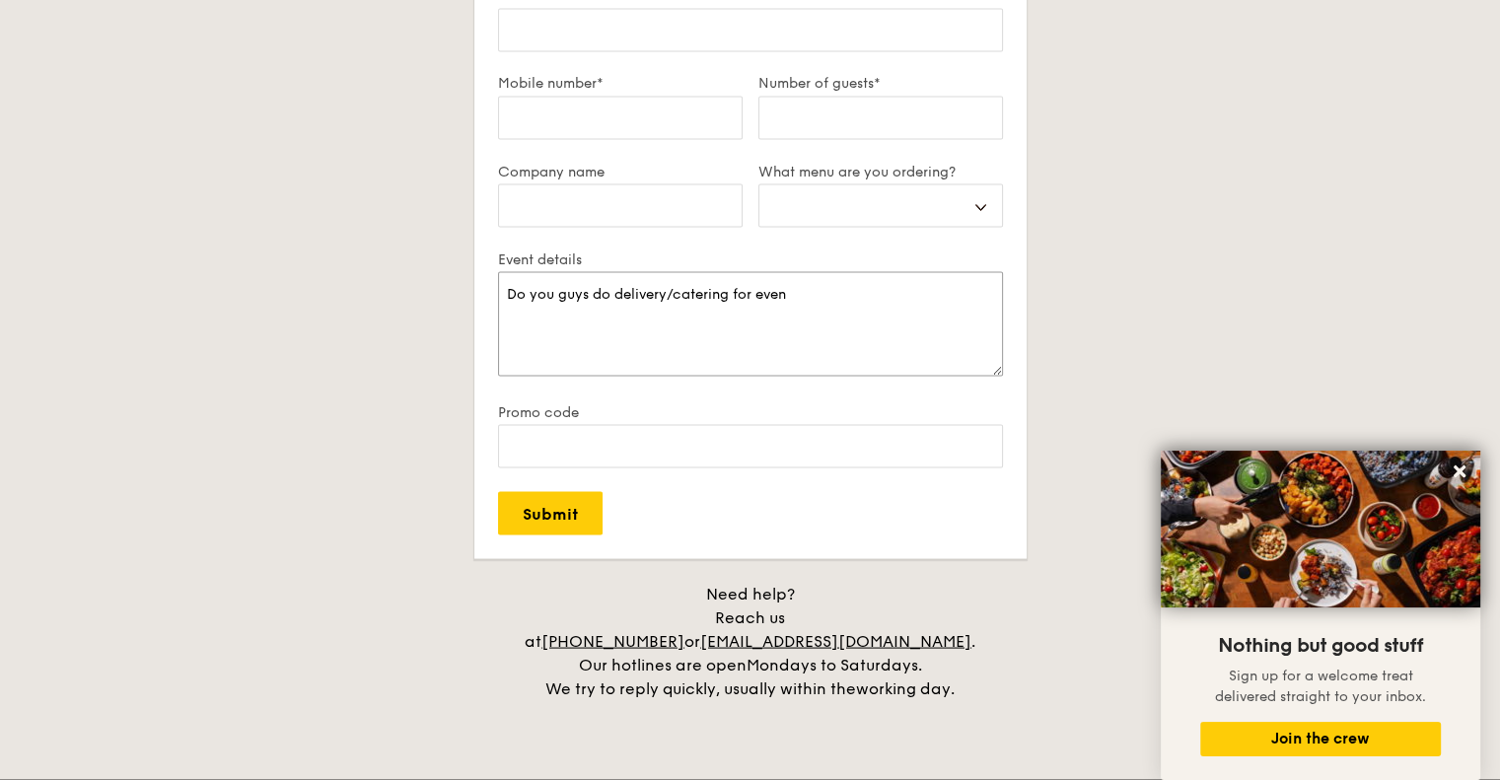
type textarea "Do you guys do delivery/catering for event"
select select
type textarea "Do you guys do delivery/catering for events"
select select
type textarea "Do you guys do delivery/catering for events"
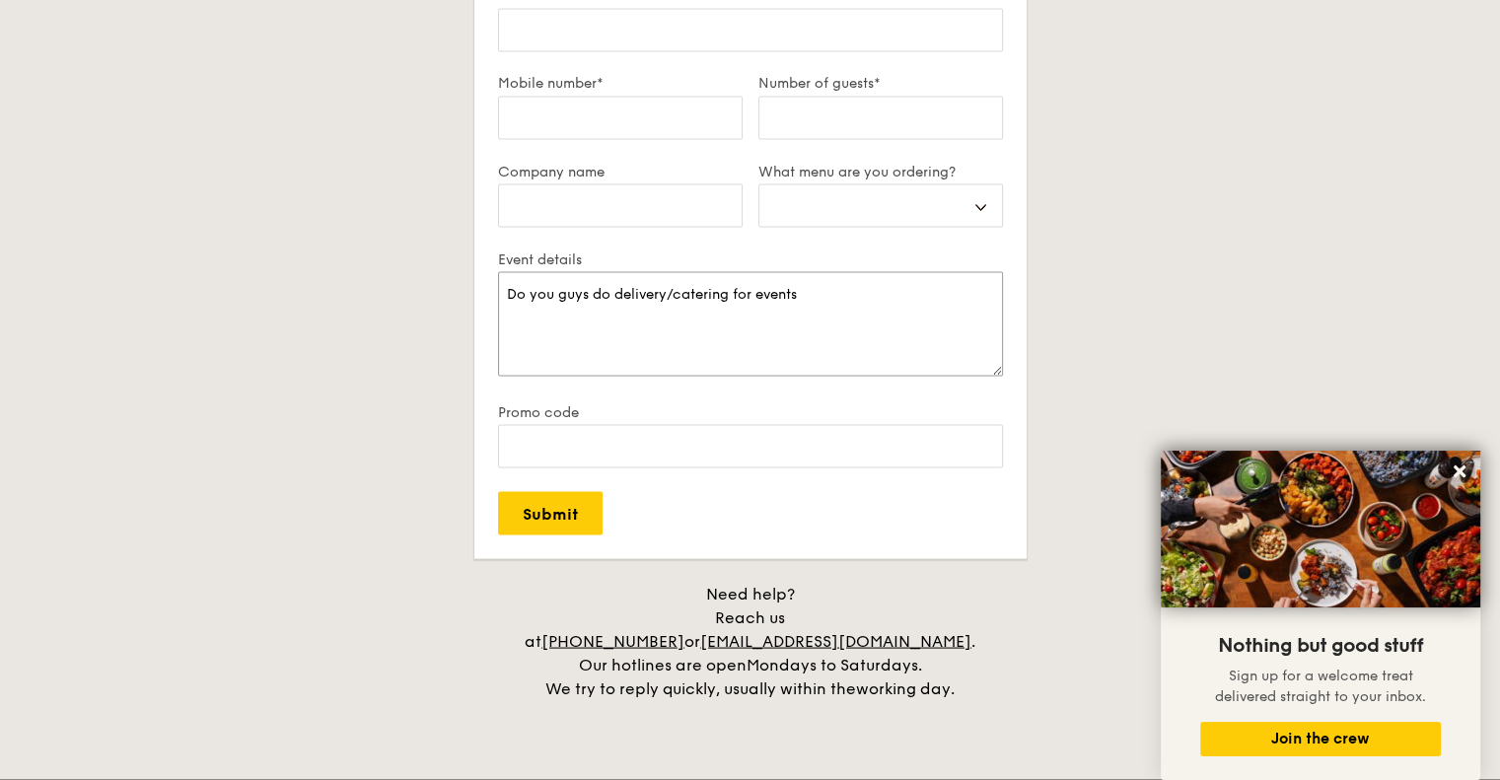
select select
type textarea "Do you guys do delivery/catering for events t"
select select
type textarea "Do you guys do delivery/catering for events th"
select select
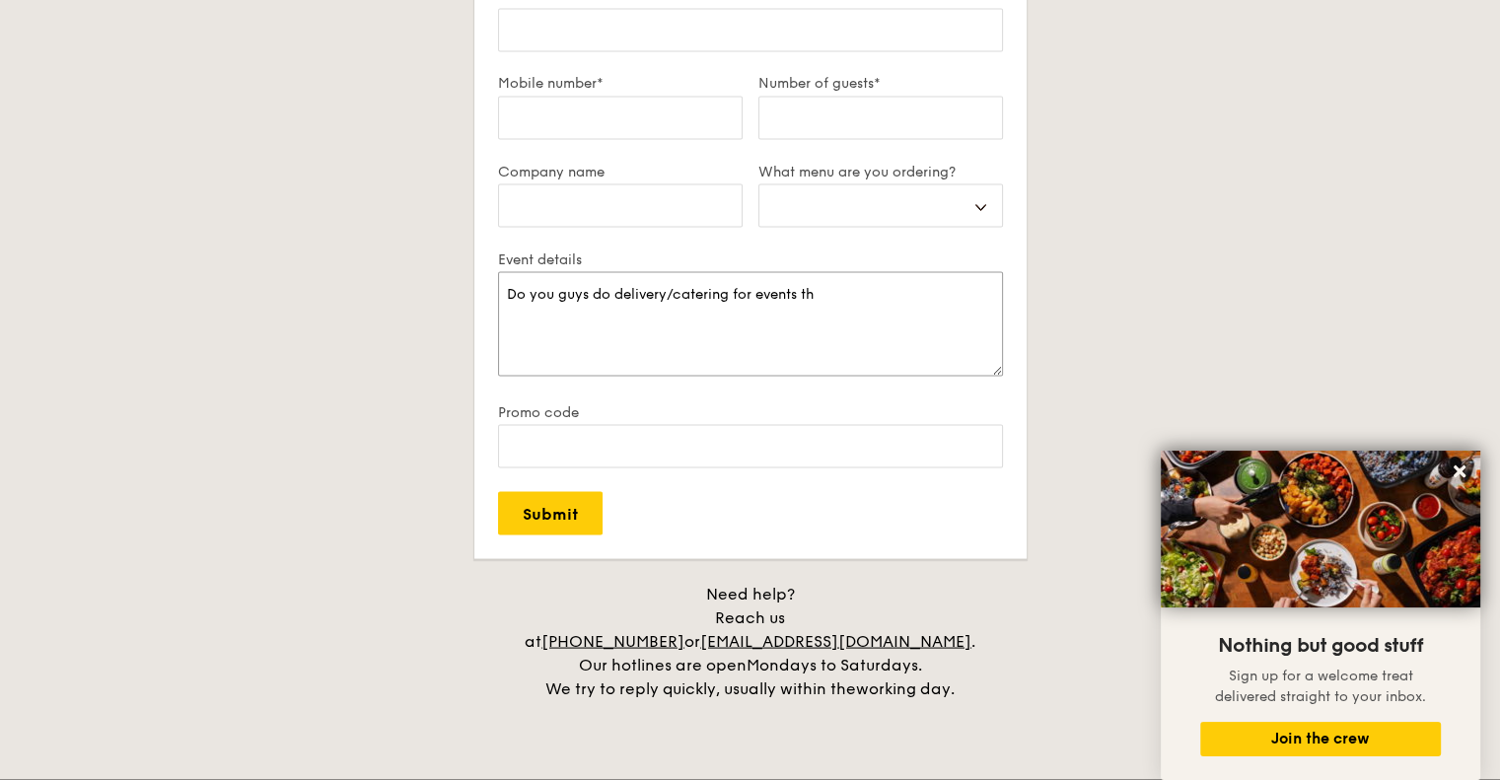
type textarea "Do you guys do delivery/catering for events tha"
select select
type textarea "Do you guys do delivery/catering for events that"
select select
type textarea "Do you guys do delivery/catering for events that"
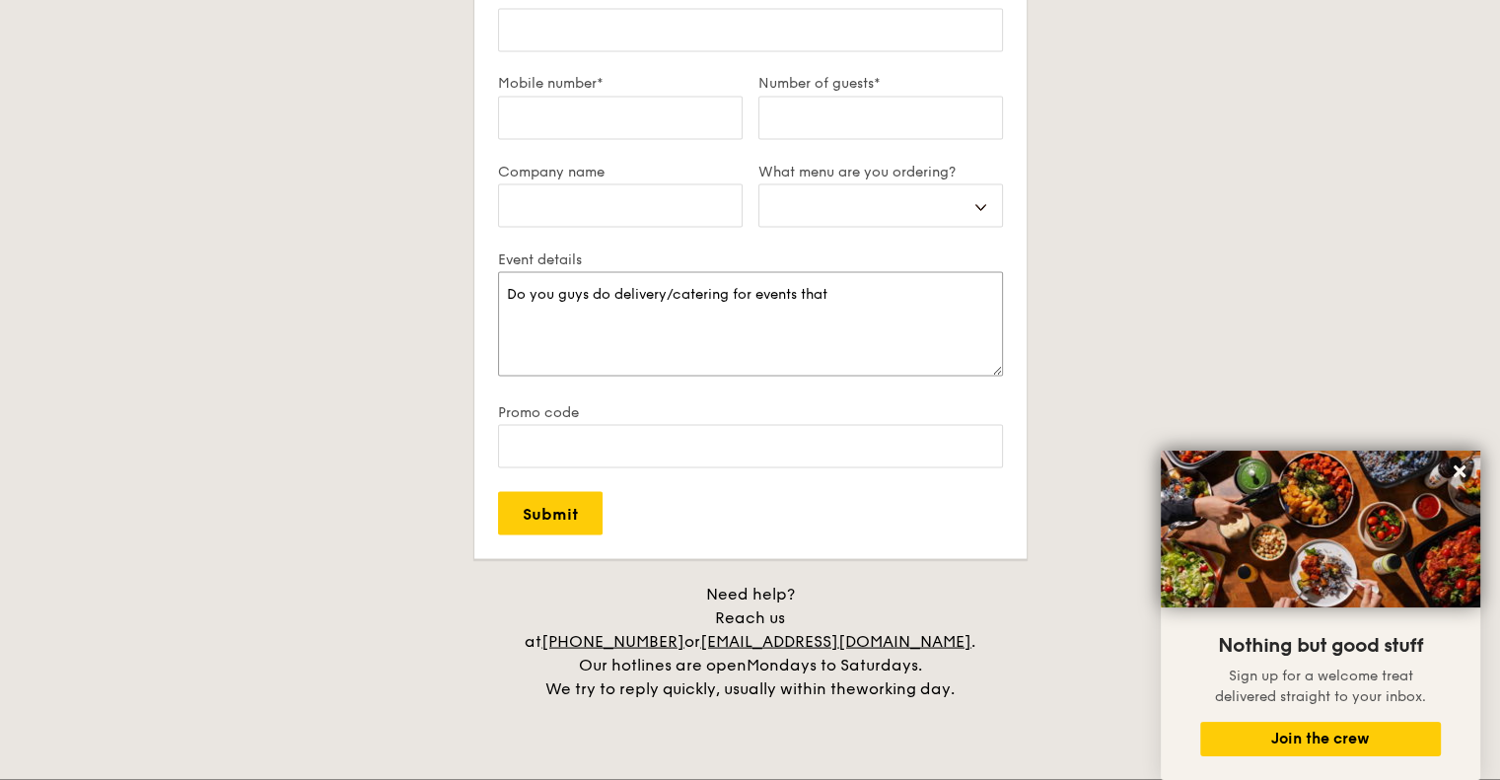
select select
type textarea "Do you guys do delivery/catering for events that f"
select select
type textarea "Do you guys do delivery/catering for events that fa"
select select
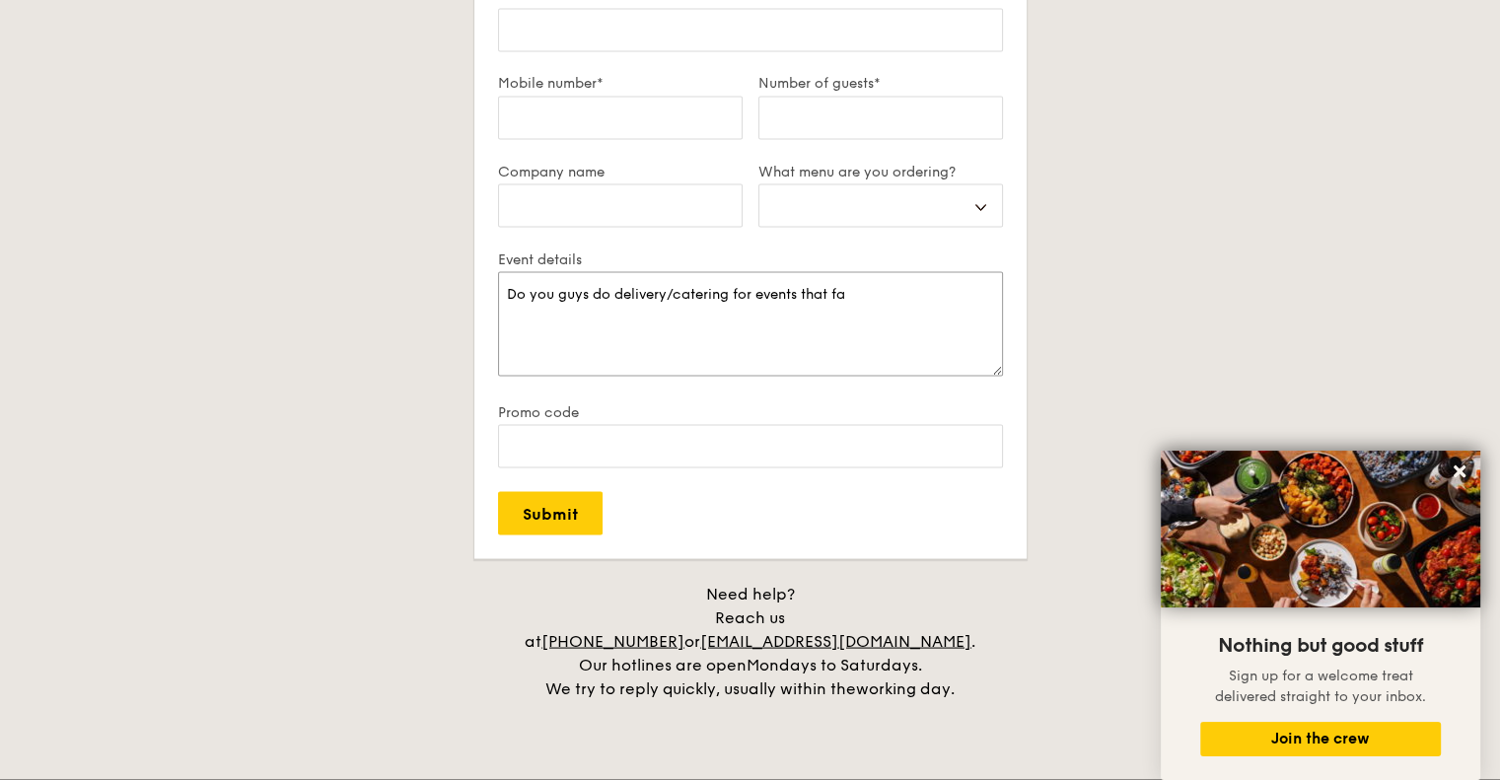
type textarea "Do you guys do delivery/catering for events that fal"
select select
type textarea "Do you guys do delivery/catering for events that fall"
select select
type textarea "Do you guys do delivery/catering for events that fall"
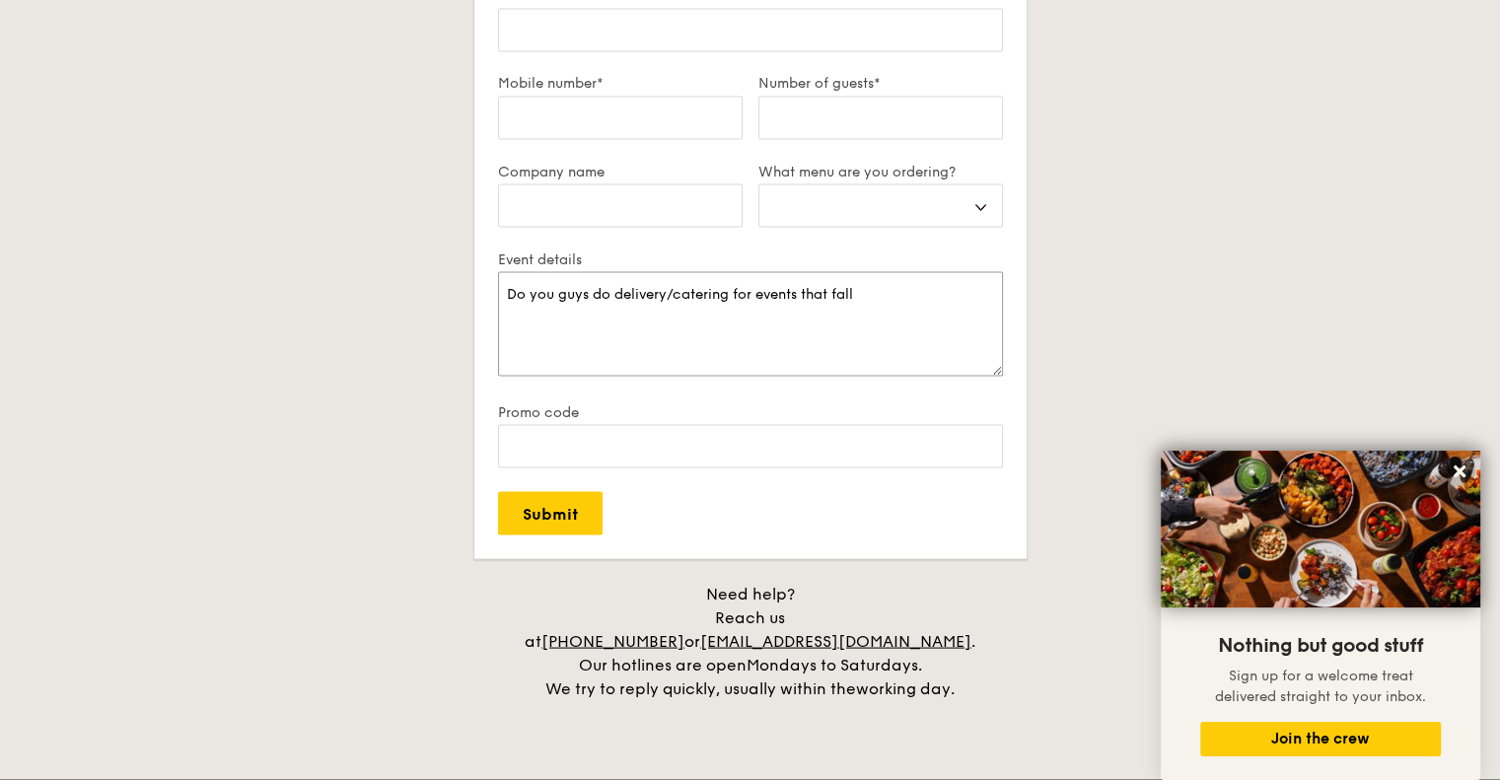
select select
type textarea "Do you guys do delivery/catering for events that fall o"
select select
type textarea "Do you guys do delivery/catering for events that fall on"
select select
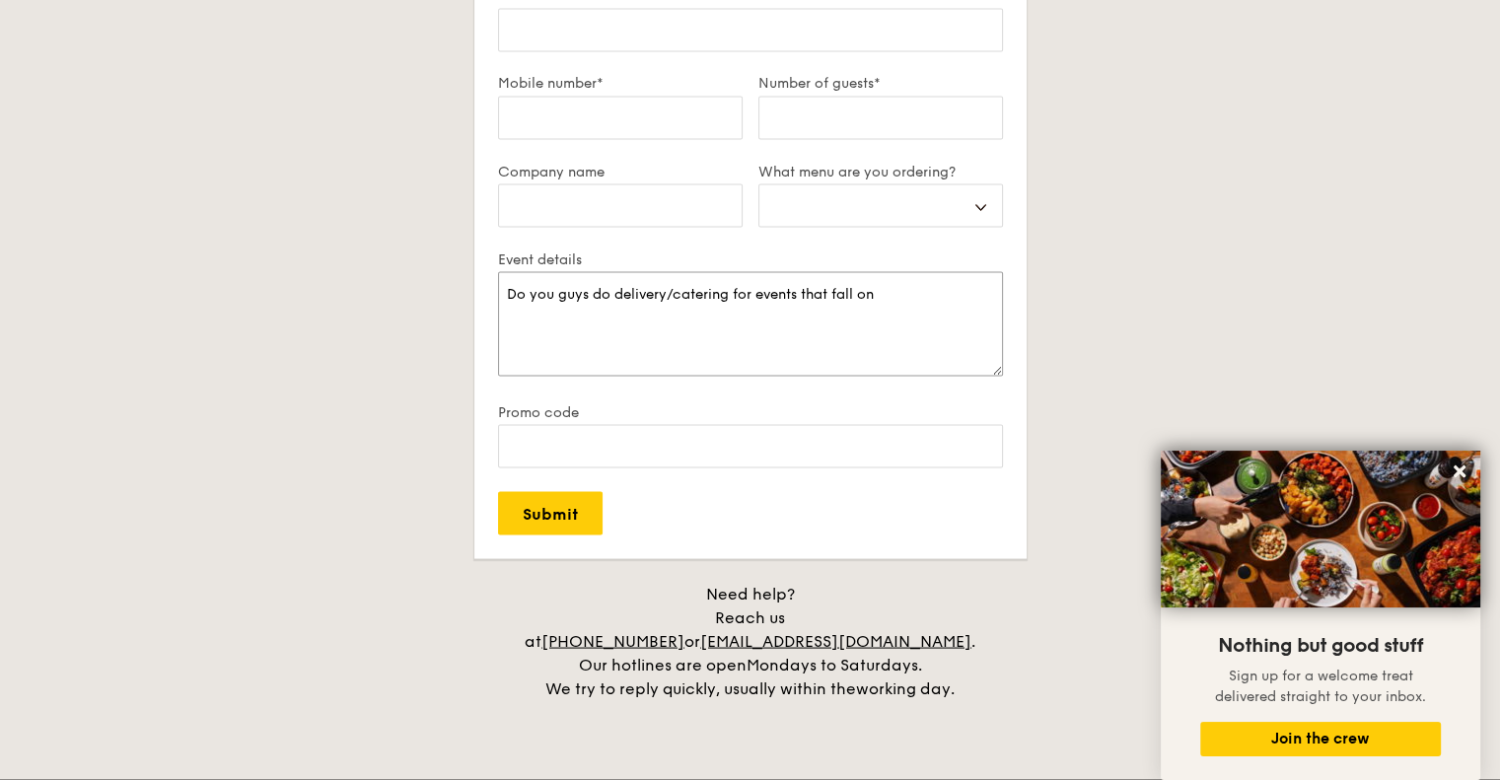
type textarea "Do you guys do delivery/catering for events that fall on"
select select
type textarea "Do you guys do delivery/catering for events that fall on p"
select select
type textarea "Do you guys do delivery/catering for events that fall on pu"
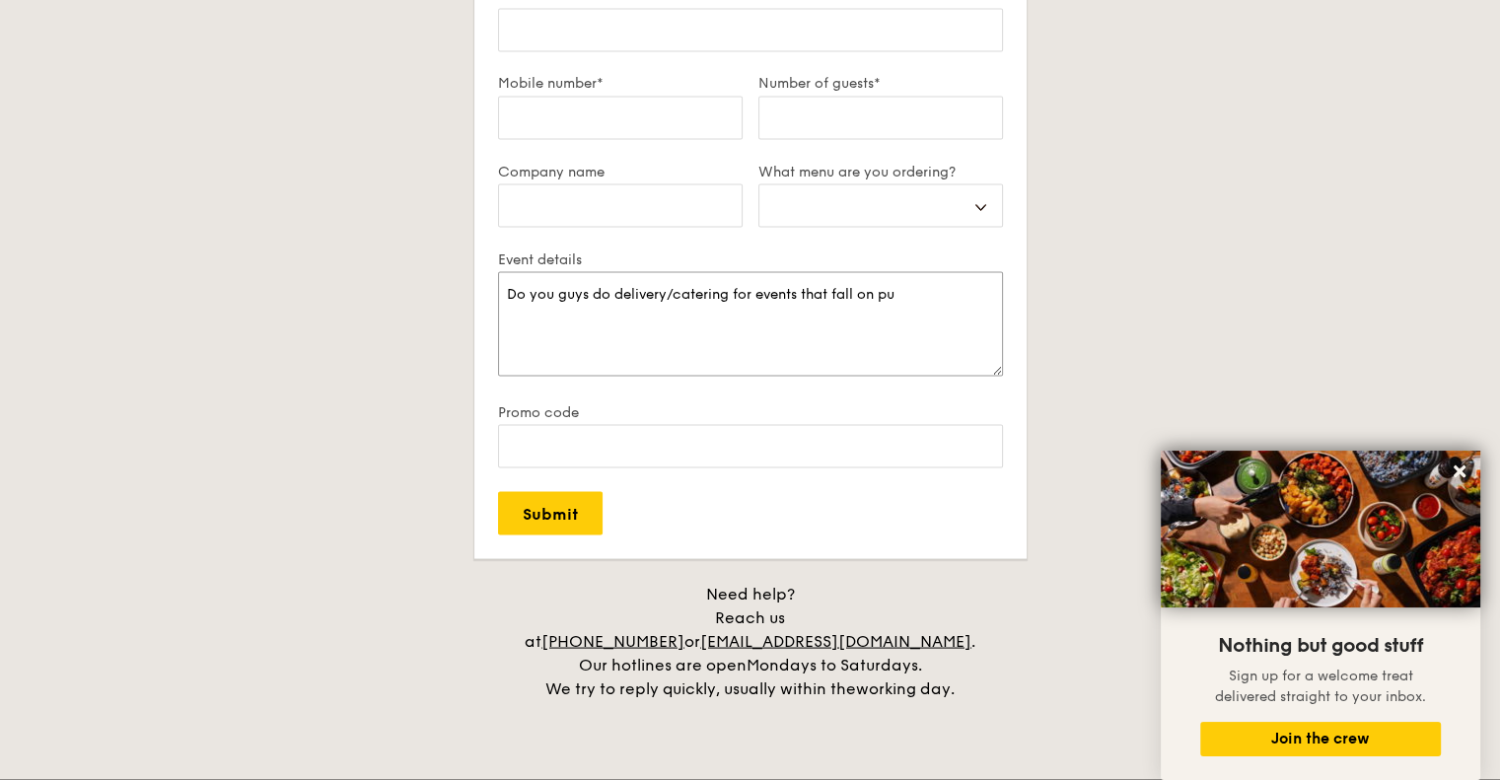
select select
type textarea "Do you guys do delivery/catering for events that fall on pub"
select select
type textarea "Do you guys do delivery/catering for events that fall on publ"
select select
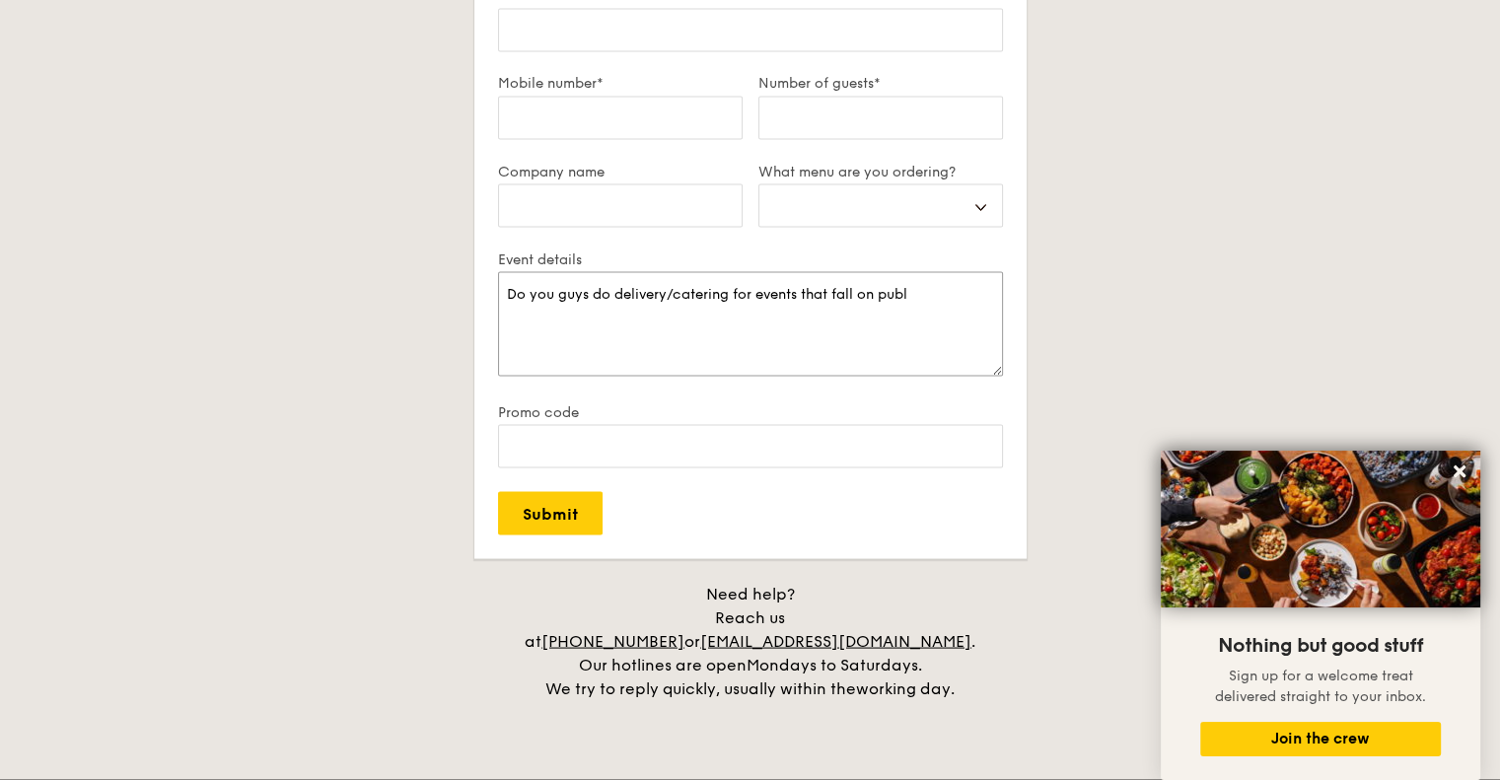
type textarea "Do you guys do delivery/catering for events that fall on publi"
select select
type textarea "Do you guys do delivery/catering for events that fall on public"
select select
type textarea "Do you guys do delivery/catering for events that fall on public h"
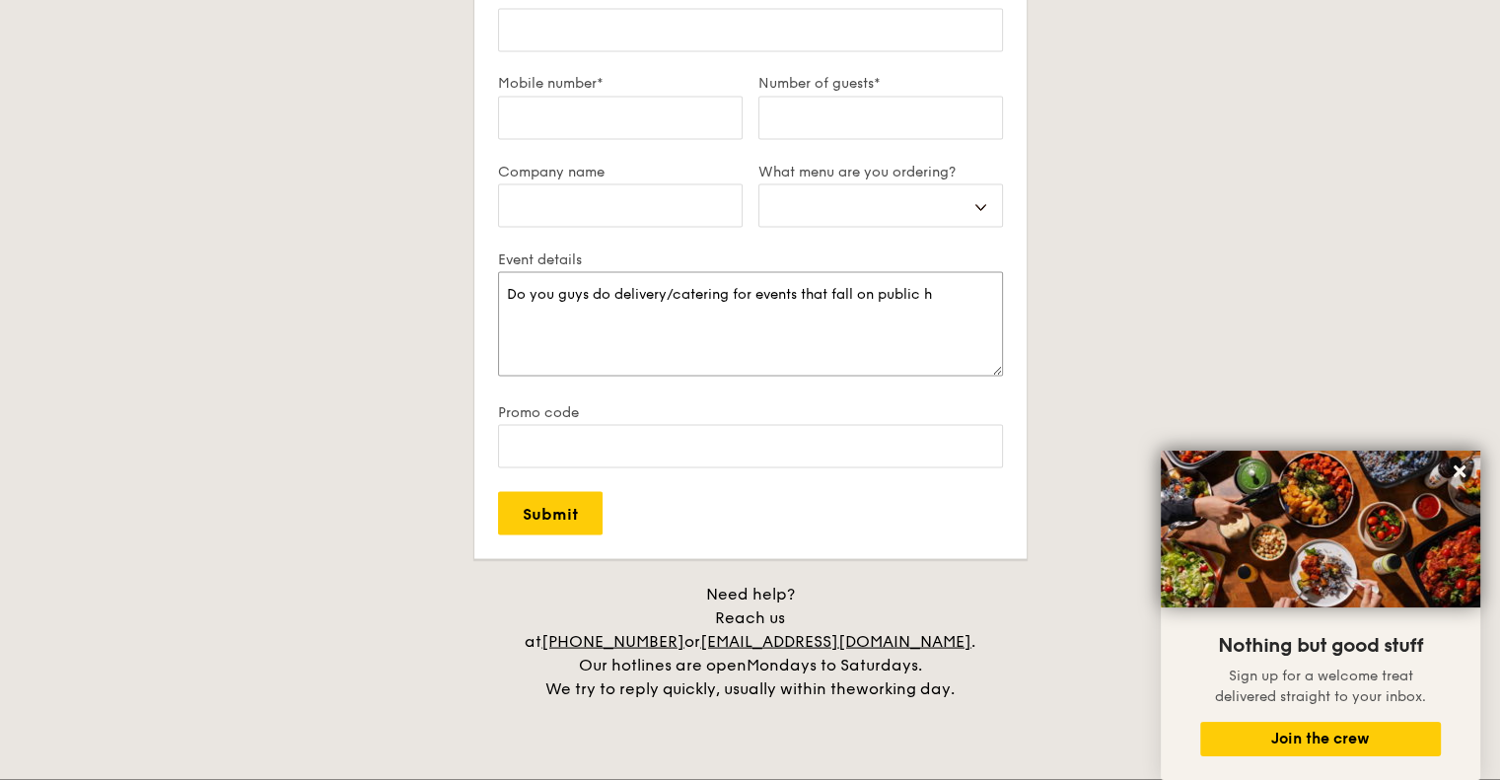
select select
type textarea "Do you guys do delivery/catering for events that fall on public ho"
select select
type textarea "Do you guys do delivery/catering for events that fall on public hol"
select select
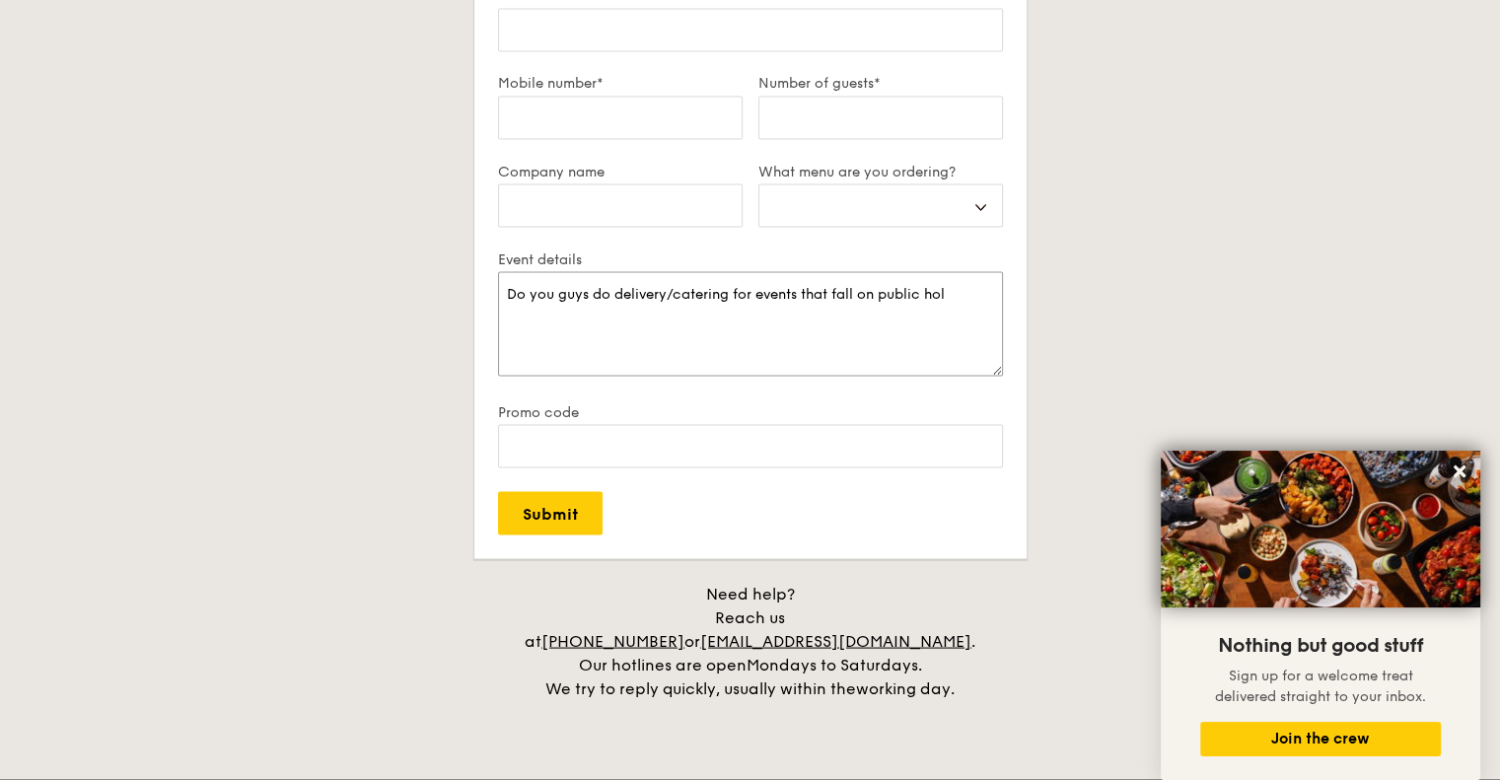
type textarea "Do you guys do delivery/catering for events that fall on public [DATE]"
select select
type textarea "Do you guys do delivery/catering for events that fall on public holid"
select select
type textarea "Do you guys do delivery/catering for events that fall on public holida"
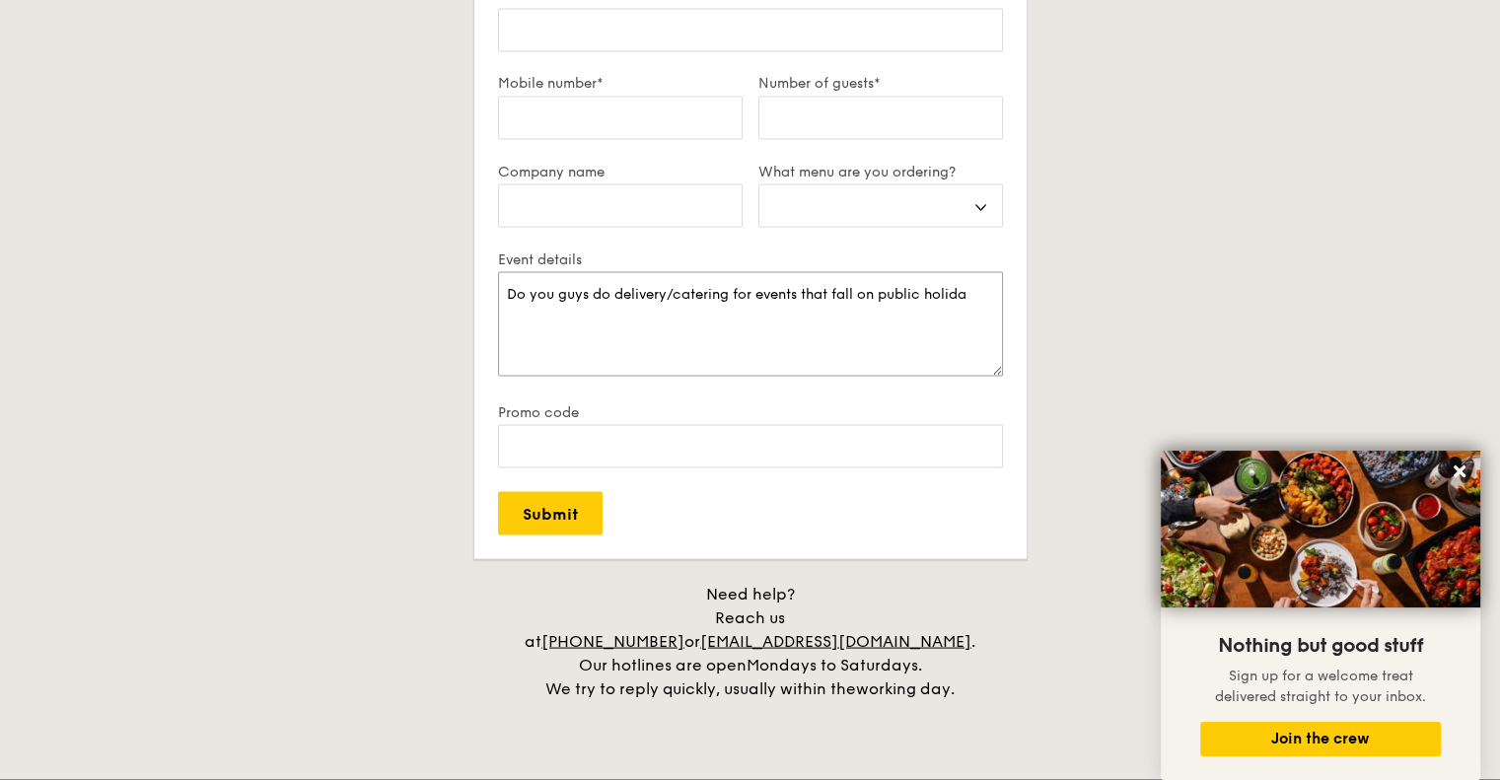
select select
type textarea "Do you guys do delivery/catering for events that fall on public holiday"
select select
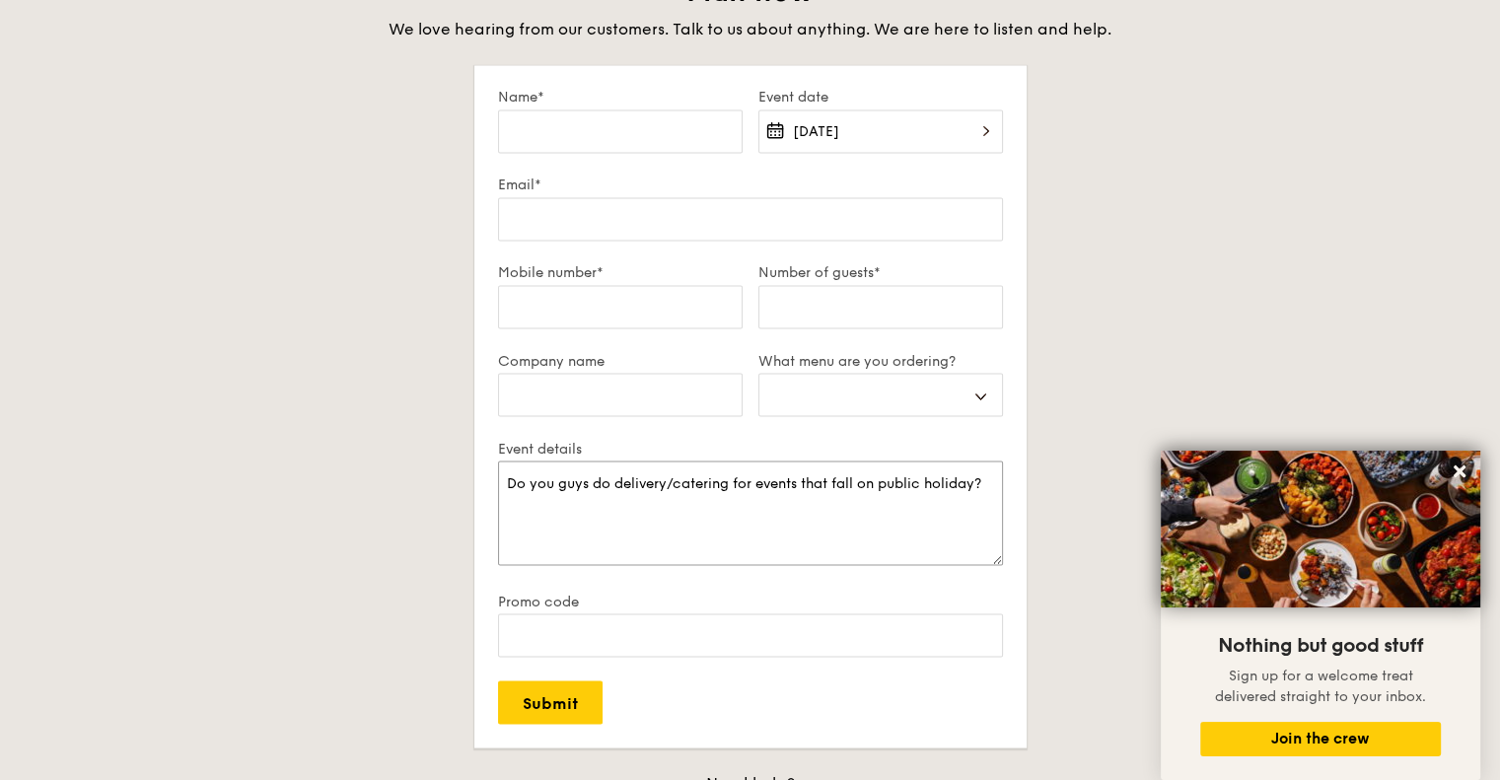
scroll to position [3451, 0]
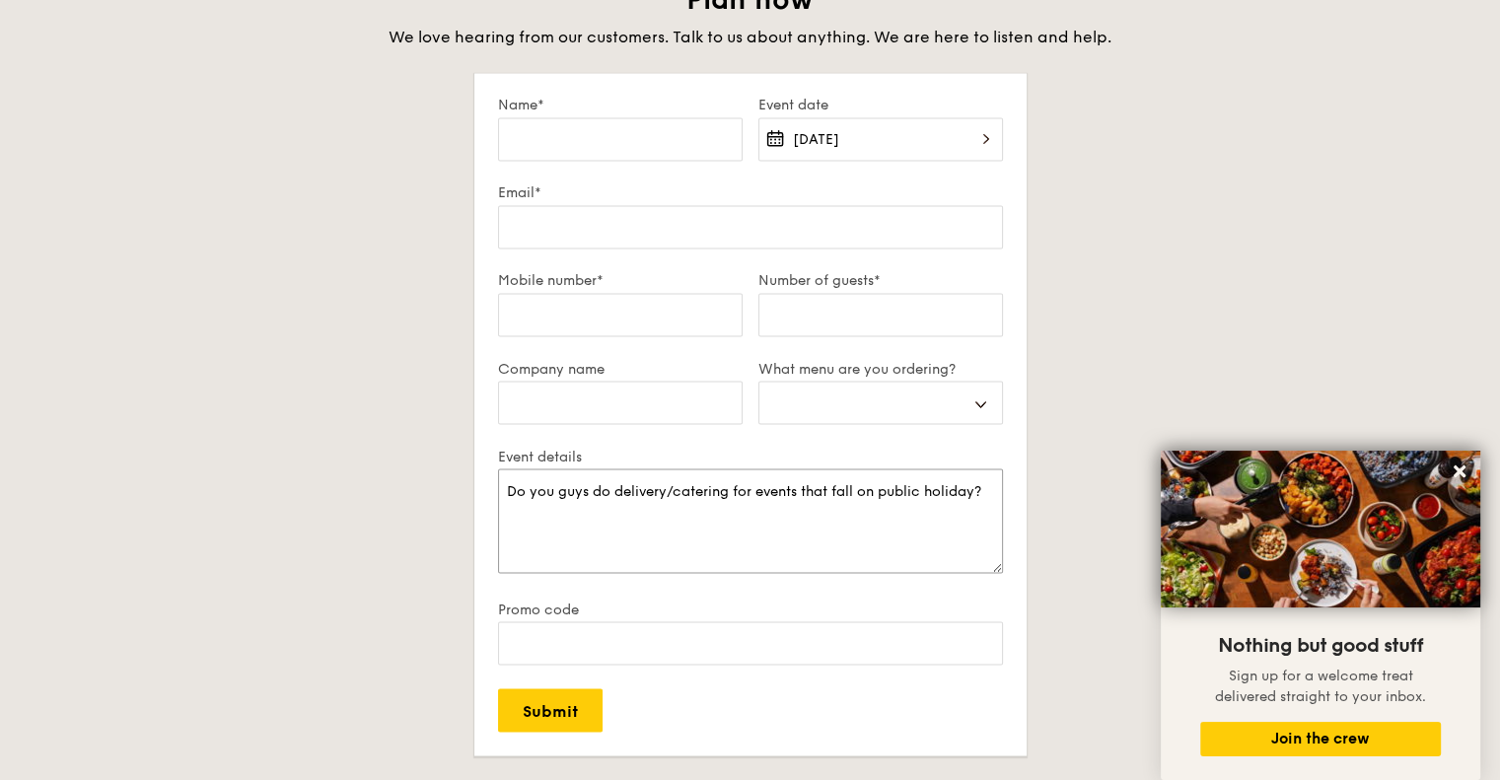
type textarea "Do you guys do delivery/catering for events that fall on public holiday?"
click at [647, 294] on input "Mobile number*" at bounding box center [620, 314] width 245 height 43
type input "9126 7218"
select select
click at [872, 325] on input "Number of guests*" at bounding box center [880, 314] width 245 height 43
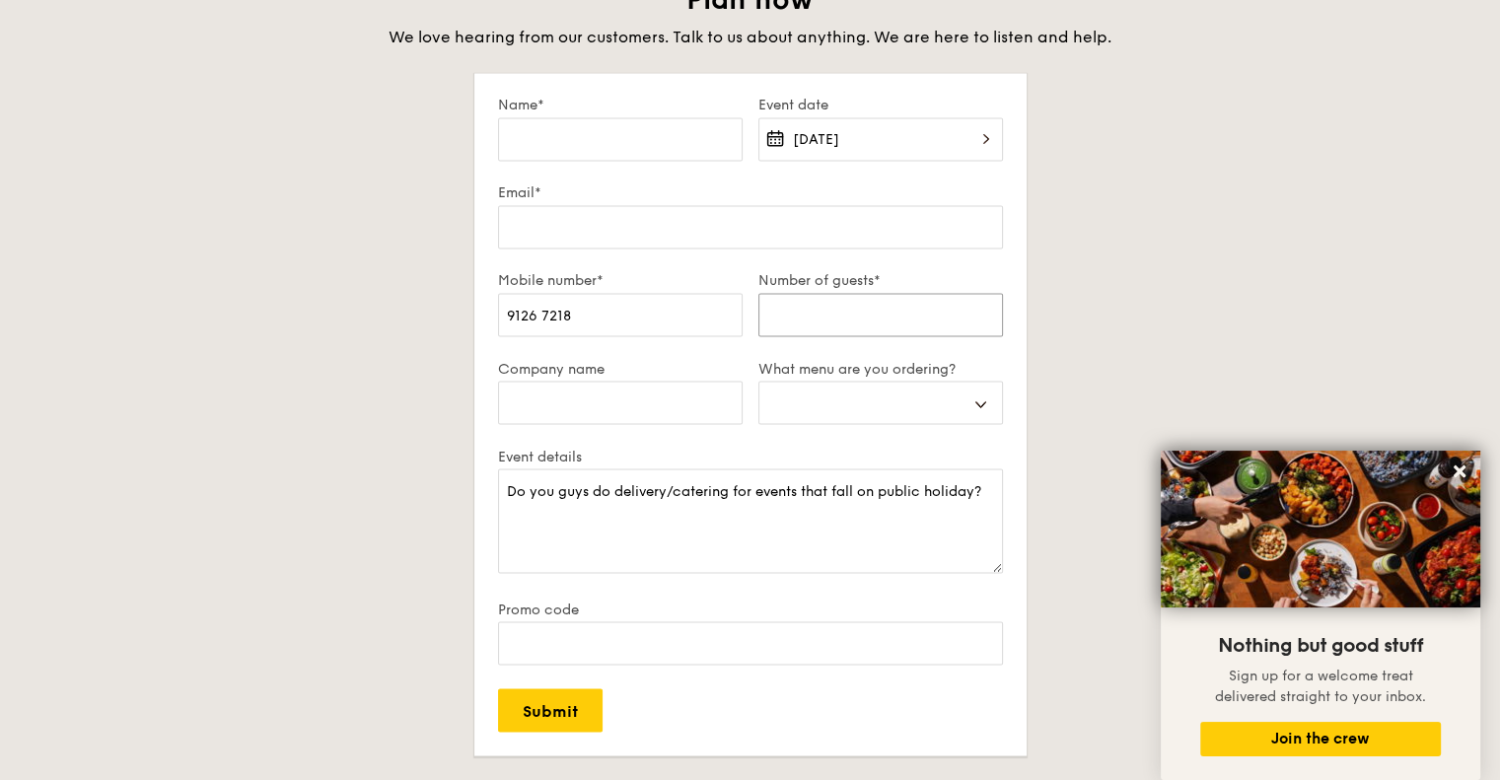
type input "2"
select select
type input "20"
select select
type input "20"
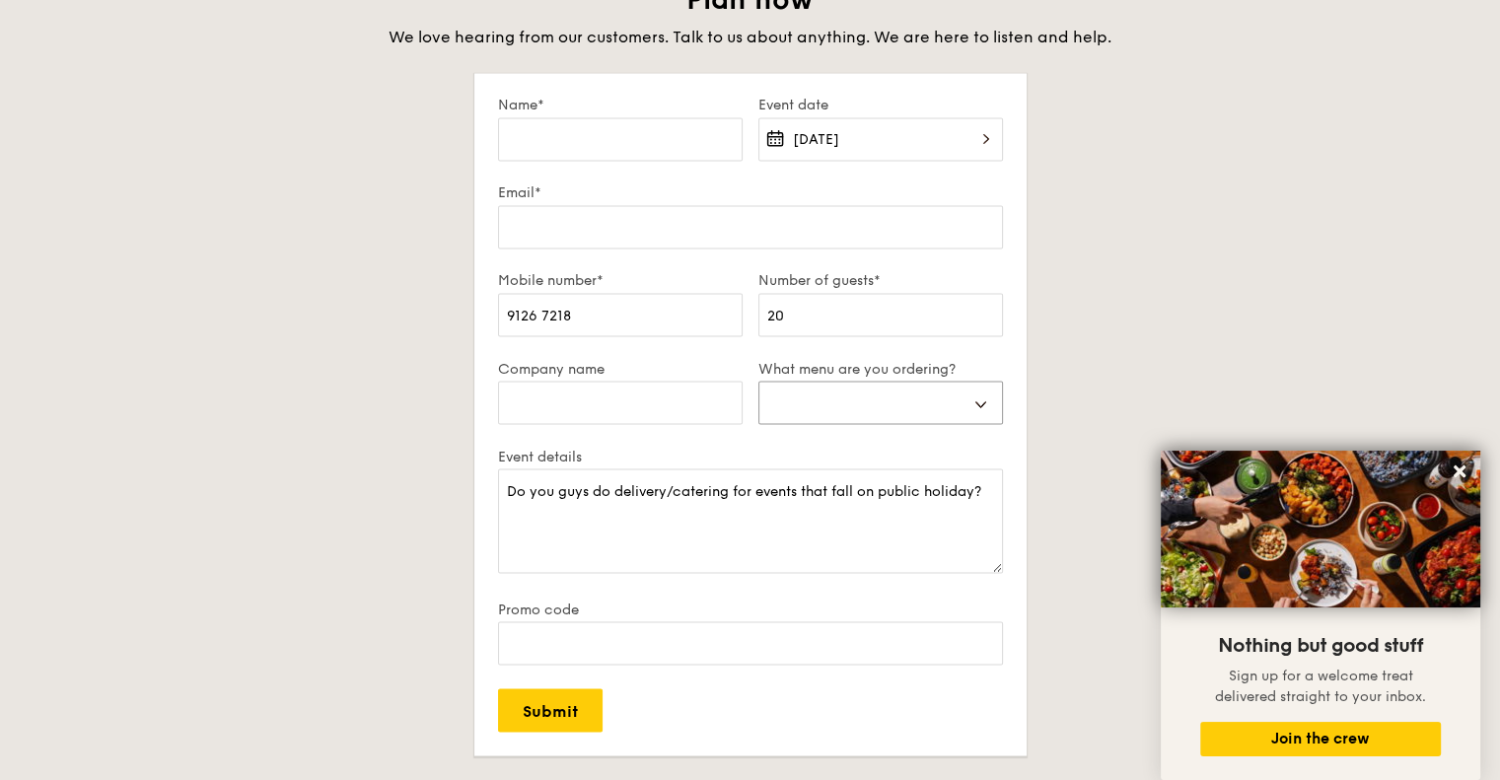
click at [891, 405] on select "Buffet Mini Buffet High Tea Canapés Meal Boxes Wedding" at bounding box center [880, 402] width 245 height 43
select select "miniBuffet"
click at [758, 381] on select "Buffet Mini Buffet High Tea Canapés Meal Boxes Wedding" at bounding box center [880, 402] width 245 height 43
click at [718, 186] on label "Email*" at bounding box center [750, 192] width 505 height 17
click at [718, 205] on input "Email*" at bounding box center [750, 226] width 505 height 43
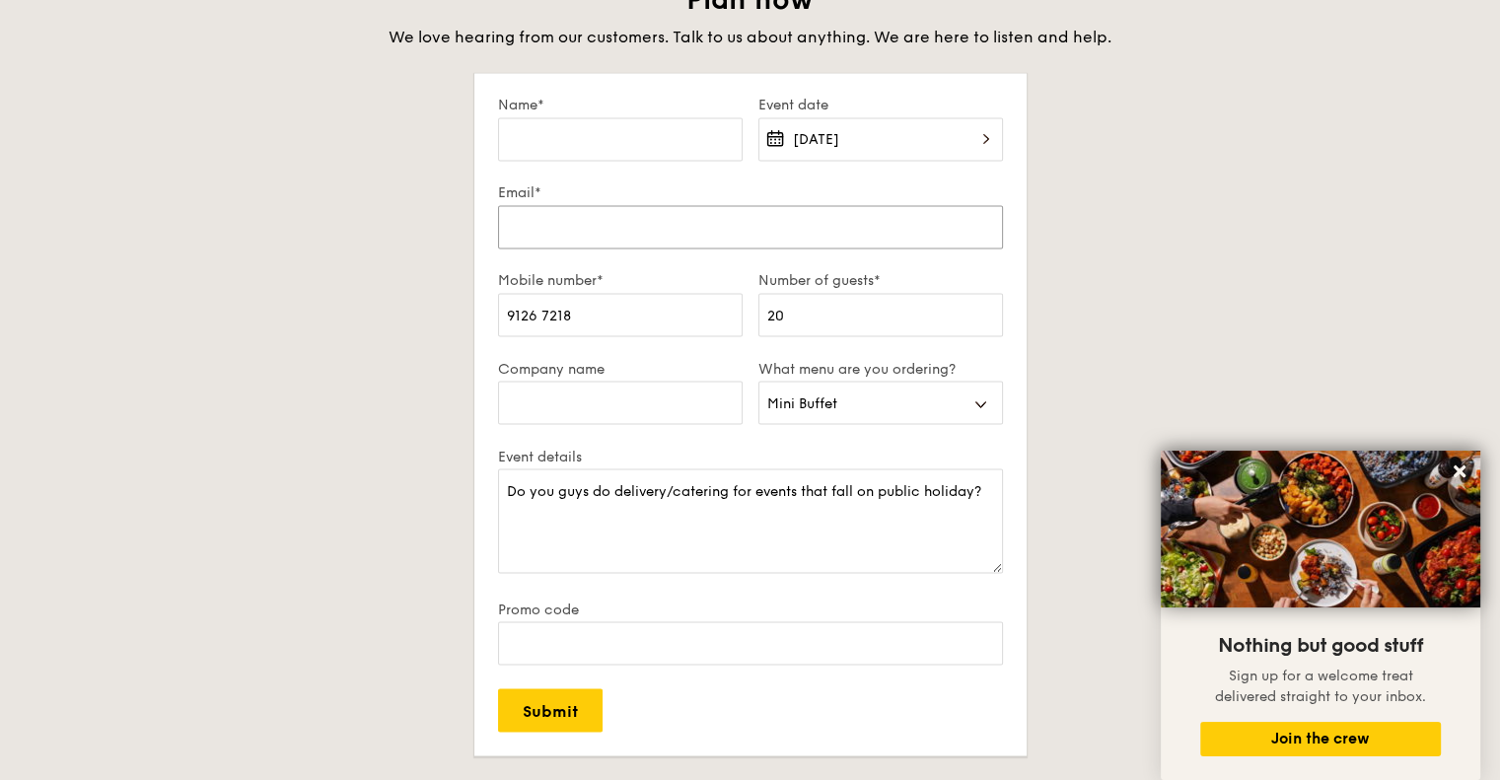
click at [696, 218] on input "Email*" at bounding box center [750, 226] width 505 height 43
type input "[EMAIL_ADDRESS][DOMAIN_NAME]"
click at [647, 130] on input "Name*" at bounding box center [620, 138] width 245 height 43
type input "[PERSON_NAME] [PERSON_NAME]"
click at [558, 709] on input "Submit" at bounding box center [550, 709] width 105 height 43
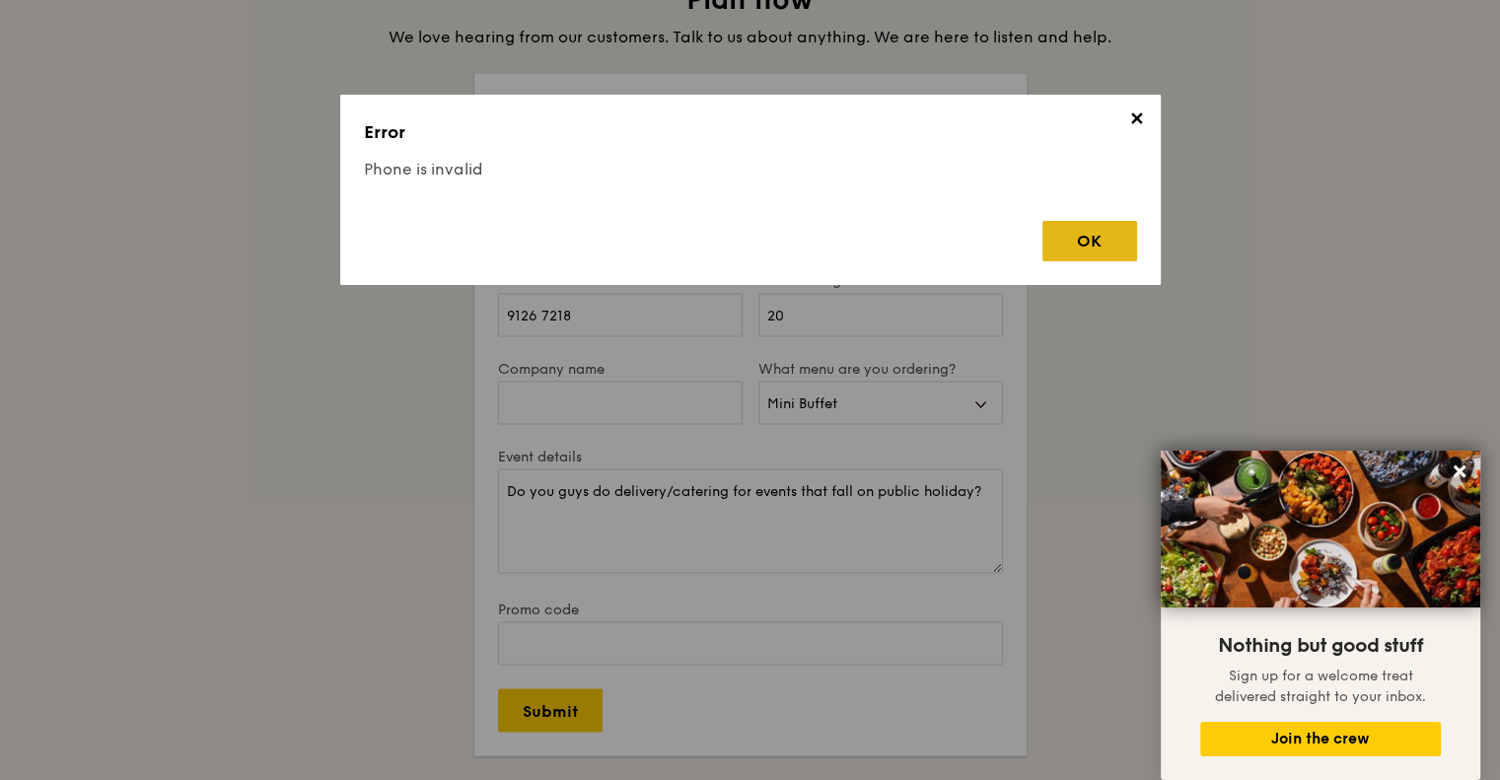
click at [1057, 246] on div "OK" at bounding box center [1089, 241] width 95 height 40
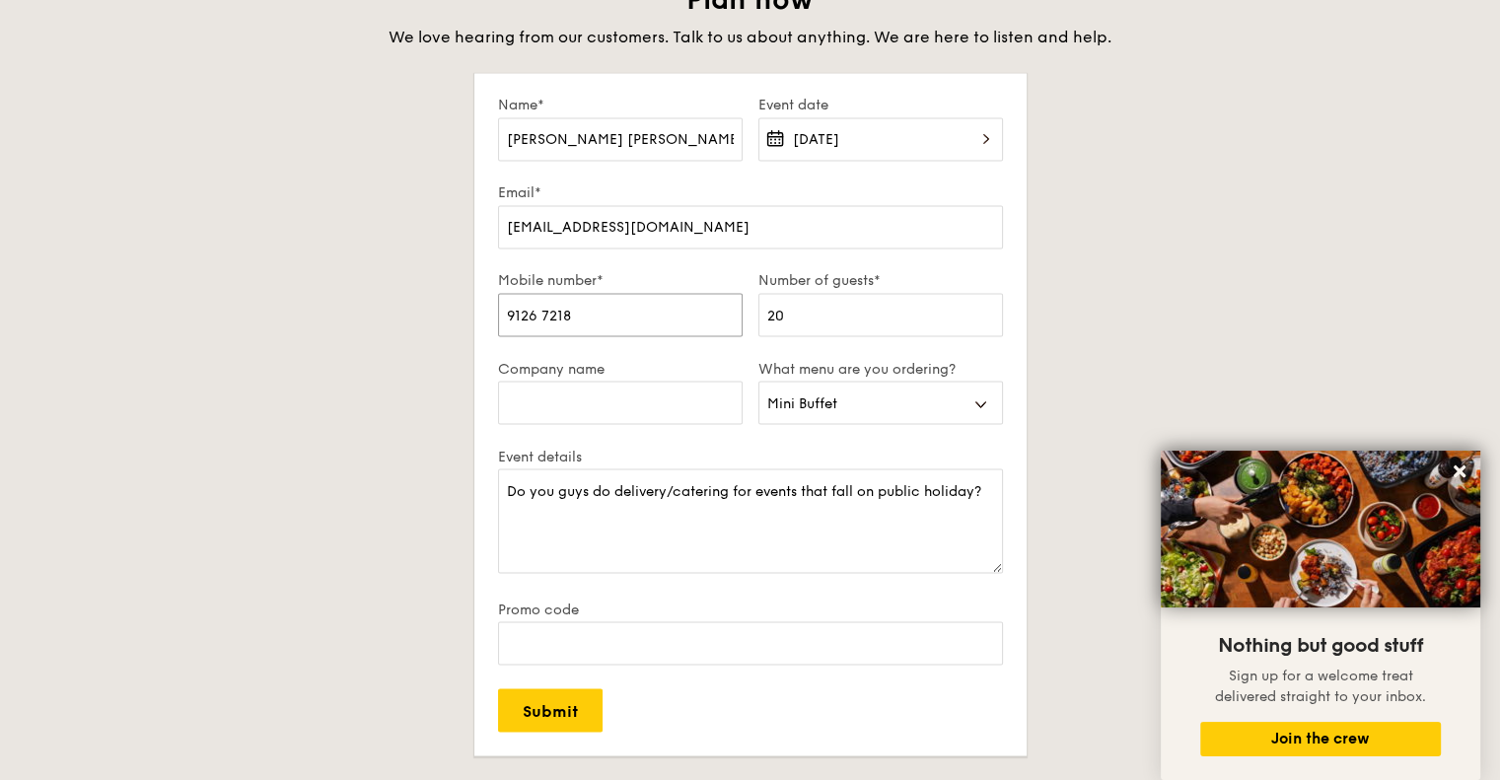
click at [533, 312] on input "9126 7218" at bounding box center [620, 314] width 245 height 43
click at [541, 312] on input "9126 7218" at bounding box center [620, 314] width 245 height 43
type input "91267218"
click at [560, 724] on input "Submit" at bounding box center [550, 709] width 105 height 43
select select
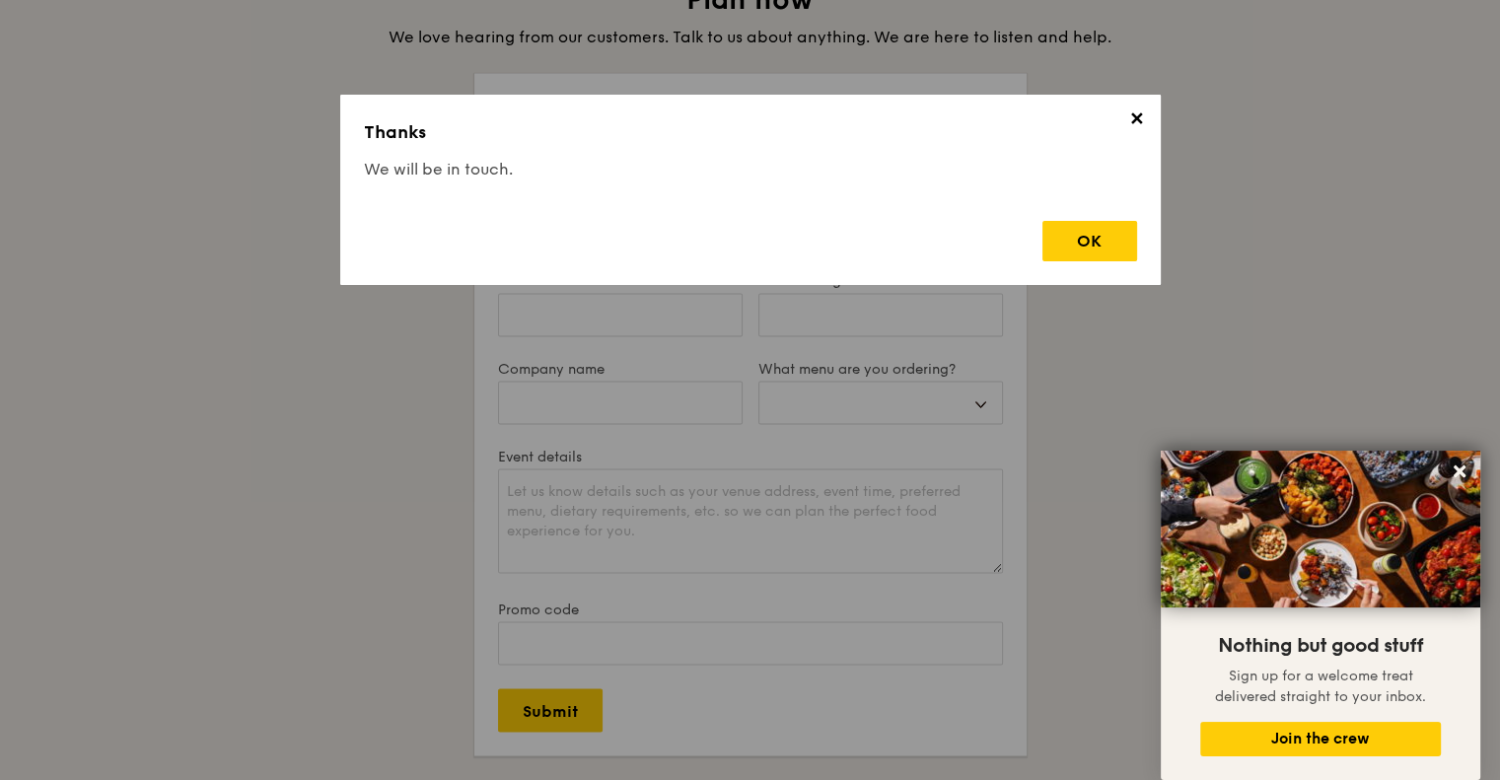
click at [1029, 258] on div "OK" at bounding box center [750, 233] width 773 height 56
click at [1068, 249] on div "OK" at bounding box center [1089, 241] width 95 height 40
